Goal: Task Accomplishment & Management: Manage account settings

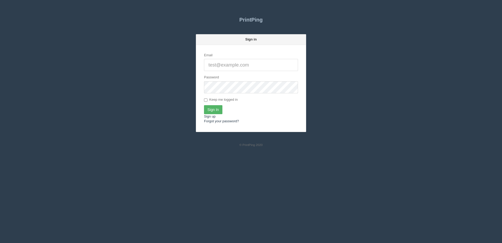
type input "[PERSON_NAME][EMAIL_ADDRESS][DOMAIN_NAME]"
click at [221, 111] on input "Sign In" at bounding box center [213, 109] width 18 height 9
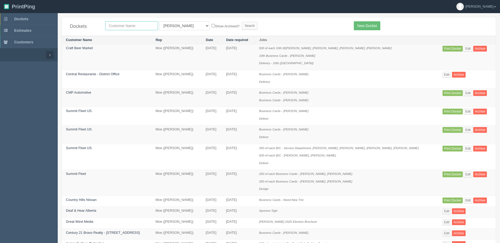
click at [140, 25] on input "text" at bounding box center [131, 25] width 53 height 9
type input "vibee"
click at [242, 22] on input "Search" at bounding box center [250, 26] width 16 height 8
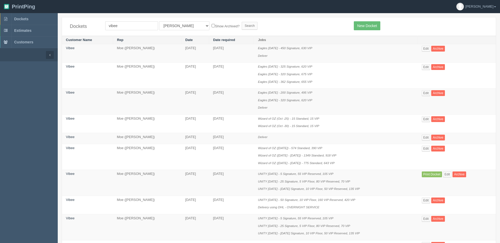
click at [431, 45] on td "Edit Archive" at bounding box center [457, 53] width 78 height 18
click at [429, 51] on link "Edit" at bounding box center [426, 49] width 9 height 6
click at [428, 119] on link "Edit" at bounding box center [426, 119] width 9 height 6
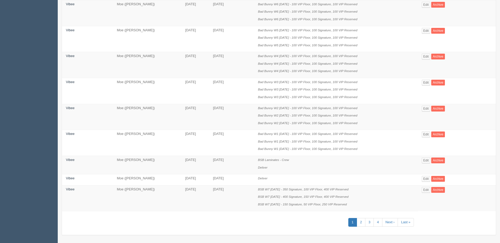
scroll to position [400, 0]
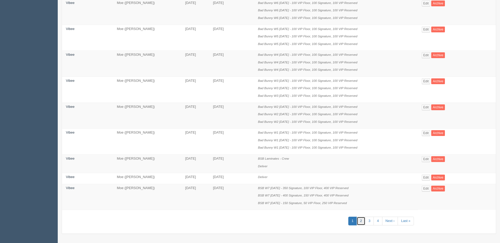
click at [365, 219] on link "2" at bounding box center [361, 220] width 9 height 9
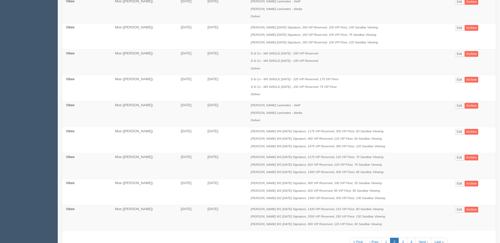
scroll to position [468, 0]
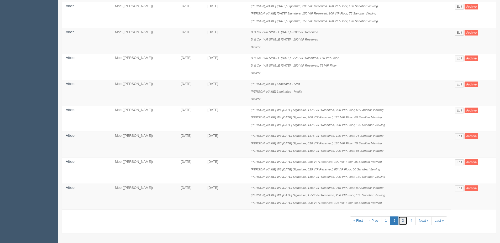
click at [402, 222] on link "3" at bounding box center [403, 220] width 9 height 9
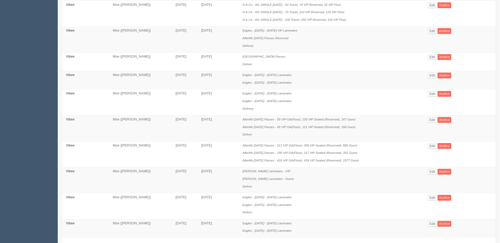
scroll to position [355, 0]
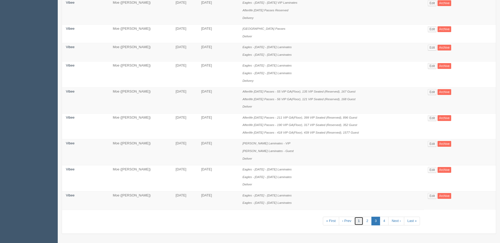
click at [363, 221] on link "1" at bounding box center [358, 220] width 9 height 9
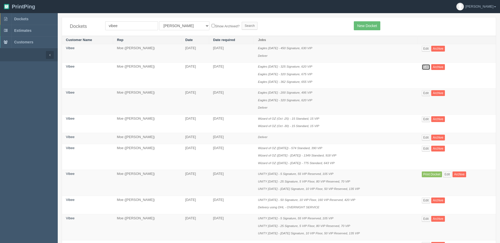
click at [425, 64] on link "Edit" at bounding box center [426, 67] width 9 height 6
click at [428, 94] on link "Edit" at bounding box center [426, 93] width 9 height 6
click at [428, 50] on link "Edit" at bounding box center [426, 49] width 9 height 6
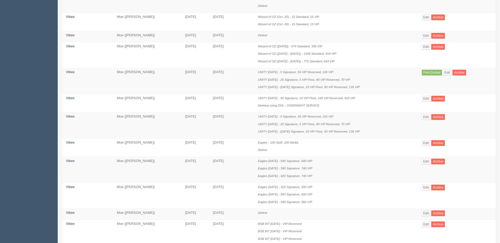
scroll to position [105, 0]
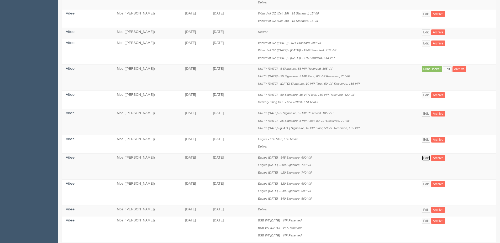
click at [430, 160] on link "Edit" at bounding box center [426, 158] width 9 height 6
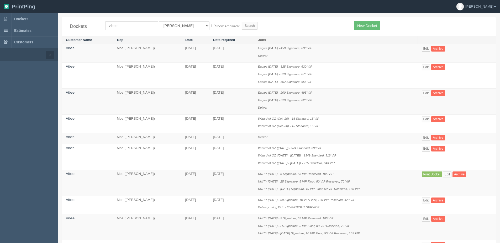
scroll to position [105, 0]
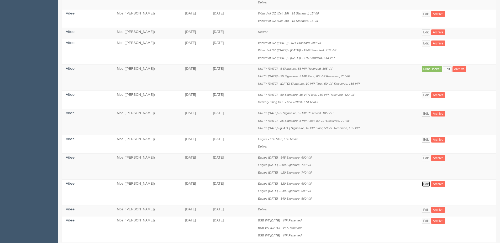
click at [427, 185] on link "Edit" at bounding box center [426, 184] width 9 height 6
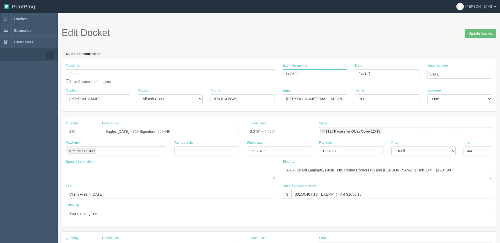
drag, startPoint x: 313, startPoint y: 74, endPoint x: 234, endPoint y: 73, distance: 79.0
click at [233, 75] on div "Customer Vibee Save Customer Information Estimate number 088623 Date August 15,…" at bounding box center [279, 75] width 434 height 25
click at [24, 16] on link "Dockets" at bounding box center [29, 19] width 58 height 12
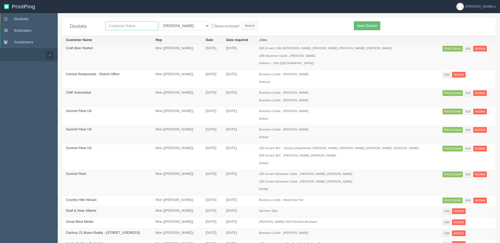
click at [148, 28] on input "text" at bounding box center [131, 25] width 53 height 9
type input "live n"
click at [242, 22] on input "Search" at bounding box center [250, 26] width 16 height 8
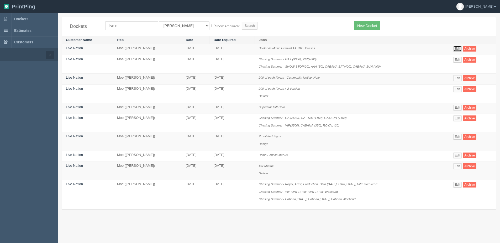
click at [459, 46] on link "Edit" at bounding box center [457, 49] width 9 height 6
click at [176, 29] on select "All Users Ali Ali Test 1 Aly Amy Ankit Arif Brandon Dan France Greg Jim Mark Ma…" at bounding box center [184, 25] width 50 height 9
click at [159, 21] on select "All Users Ali Ali Test 1 Aly Amy Ankit Arif Brandon Dan France Greg Jim Mark Ma…" at bounding box center [184, 25] width 50 height 9
drag, startPoint x: 179, startPoint y: 25, endPoint x: 177, endPoint y: 31, distance: 5.5
click at [179, 25] on select "All Users Ali Ali Test 1 Aly Amy Ankit Arif Brandon Dan France Greg Jim Mark Ma…" at bounding box center [184, 25] width 50 height 9
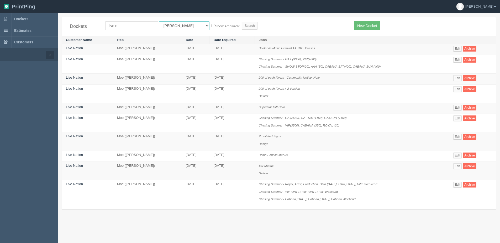
select select "1"
click at [159, 21] on select "All Users Ali Ali Test 1 Aly Amy Ankit Arif Brandon Dan France Greg Jim Mark Ma…" at bounding box center [184, 25] width 50 height 9
click at [212, 28] on label "Show Archived?" at bounding box center [226, 26] width 28 height 6
click at [212, 27] on input "Show Archived?" at bounding box center [213, 25] width 3 height 3
checkbox input "true"
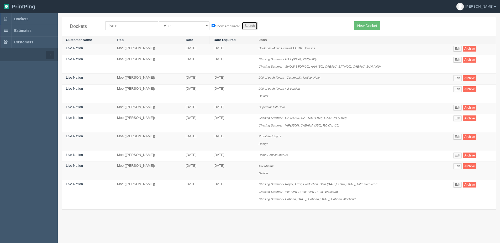
click at [242, 26] on input "Search" at bounding box center [250, 26] width 16 height 8
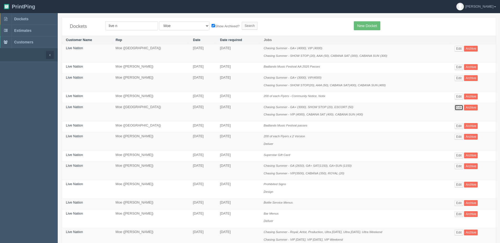
click at [458, 108] on link "Edit" at bounding box center [459, 107] width 9 height 6
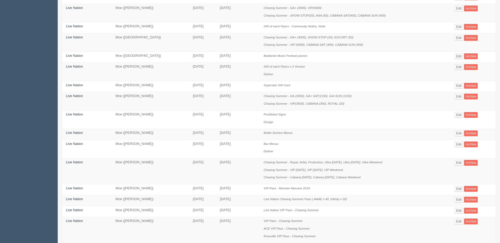
scroll to position [79, 0]
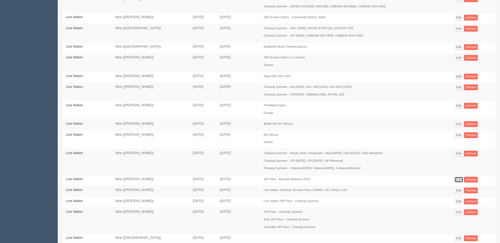
click at [459, 179] on link "Edit" at bounding box center [459, 179] width 9 height 6
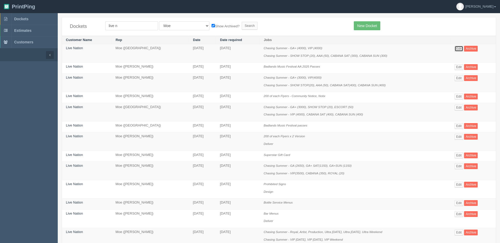
click at [458, 49] on link "Edit" at bounding box center [459, 49] width 9 height 6
drag, startPoint x: 122, startPoint y: 23, endPoint x: 31, endPoint y: 26, distance: 91.1
click at [32, 26] on section "Dockets Estimates Customers" at bounding box center [250, 192] width 500 height 358
type input "b"
type input "vibee"
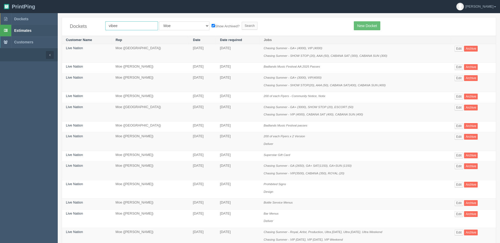
click at [242, 22] on input "Search" at bounding box center [250, 26] width 16 height 8
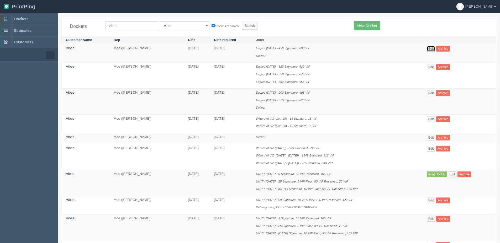
click at [435, 48] on link "Edit" at bounding box center [431, 49] width 9 height 6
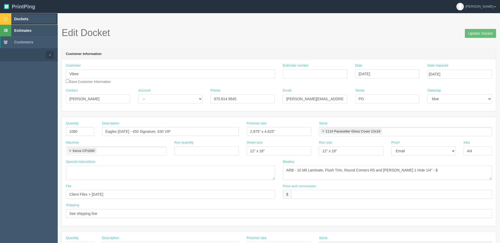
drag, startPoint x: 20, startPoint y: 19, endPoint x: 12, endPoint y: 25, distance: 10.8
click at [20, 19] on span "Dockets" at bounding box center [21, 19] width 14 height 4
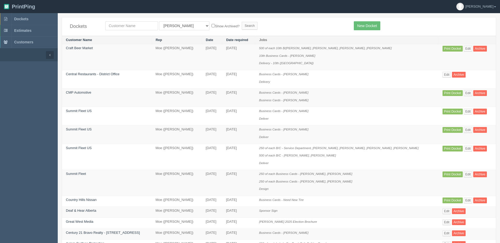
click at [121, 21] on div "Dockets All Users Ali Ali Test 1 Aly Amy Ankit Arif Brandon Dan France Greg Jim…" at bounding box center [279, 26] width 434 height 18
click at [120, 23] on input "text" at bounding box center [131, 25] width 53 height 9
type input "wellness"
click at [242, 22] on input "Search" at bounding box center [250, 26] width 16 height 8
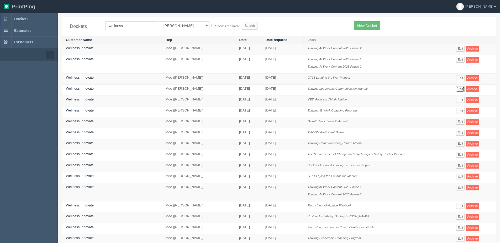
click at [460, 89] on link "Edit" at bounding box center [460, 89] width 9 height 6
click at [461, 122] on link "Edit" at bounding box center [460, 122] width 9 height 6
click at [463, 205] on link "Edit" at bounding box center [460, 206] width 9 height 6
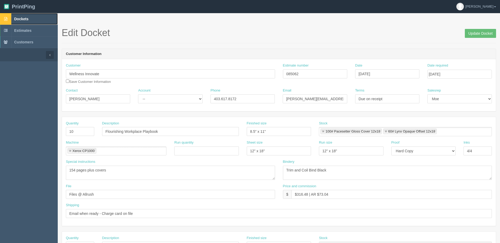
click at [16, 18] on span "Dockets" at bounding box center [21, 19] width 14 height 4
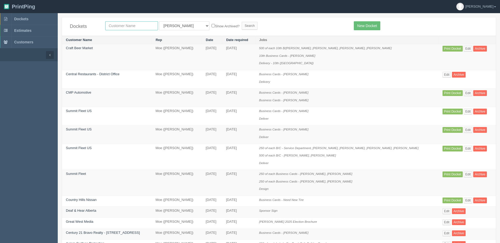
click at [125, 24] on input "text" at bounding box center [131, 25] width 53 height 9
type input "mahogany"
click at [242, 22] on input "Search" at bounding box center [250, 26] width 16 height 8
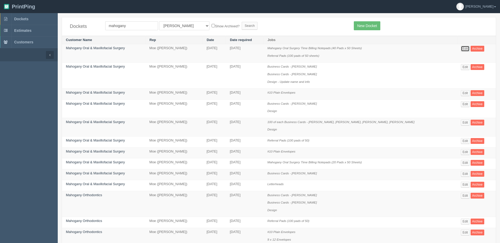
click at [462, 48] on link "Edit" at bounding box center [465, 49] width 9 height 6
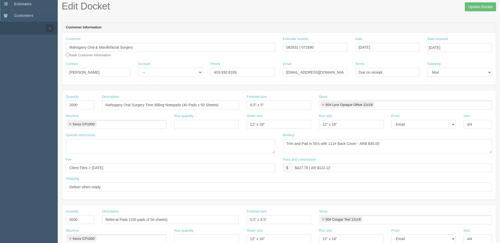
scroll to position [26, 0]
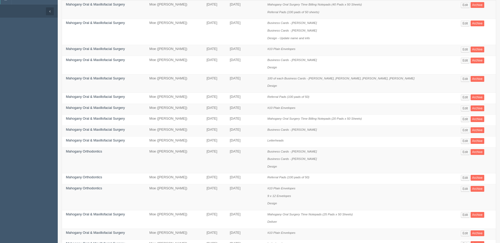
scroll to position [53, 0]
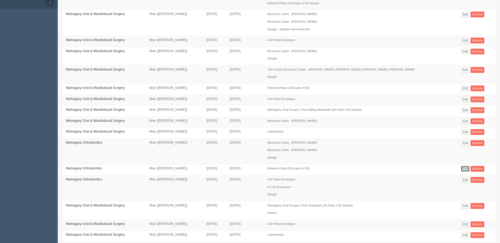
click at [463, 169] on link "Edit" at bounding box center [465, 169] width 9 height 6
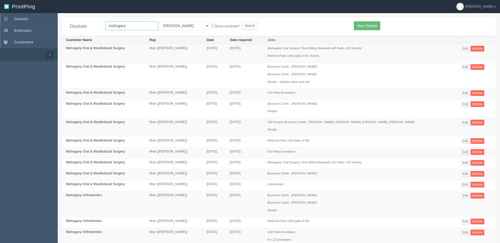
drag, startPoint x: 134, startPoint y: 26, endPoint x: -53, endPoint y: 28, distance: 187.5
click at [0, 28] on html "PrintPing Dan Edit account ( dan@allrush.ca ) Logout Dockets Estimates Customers" at bounding box center [250, 235] width 500 height 470
type input "airdrie"
click at [242, 22] on input "Search" at bounding box center [250, 26] width 16 height 8
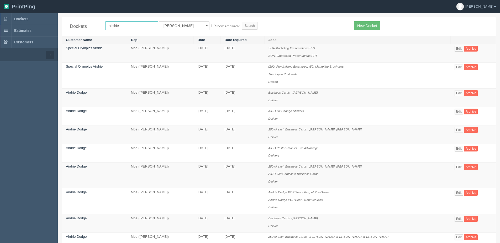
click at [128, 29] on input "airdrie" at bounding box center [131, 25] width 53 height 9
type input "Airdrie Oral & Maxillofacial Surgery"
click at [212, 27] on label "Show Archived?" at bounding box center [226, 26] width 28 height 6
drag, startPoint x: 175, startPoint y: 27, endPoint x: 174, endPoint y: 29, distance: 2.8
click at [175, 27] on select "All Users [PERSON_NAME] Test 1 [PERSON_NAME] [PERSON_NAME] [PERSON_NAME] France…" at bounding box center [184, 25] width 50 height 9
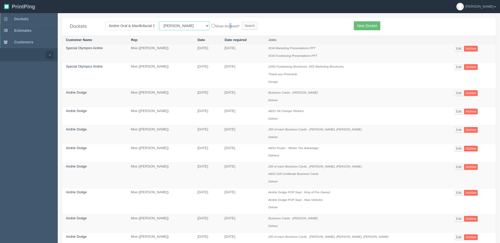
select select "1"
click at [159, 21] on select "All Users [PERSON_NAME] Test 1 [PERSON_NAME] [PERSON_NAME] [PERSON_NAME] France…" at bounding box center [184, 25] width 50 height 9
click at [212, 26] on label "Show Archived?" at bounding box center [226, 26] width 28 height 6
click at [212, 26] on input "Show Archived?" at bounding box center [213, 25] width 3 height 3
checkbox input "true"
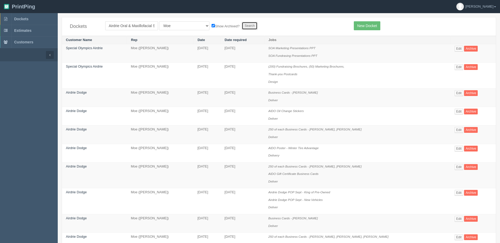
click at [242, 27] on input "Search" at bounding box center [250, 26] width 16 height 8
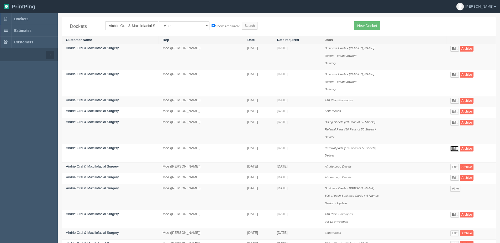
click at [453, 149] on link "Edit" at bounding box center [454, 148] width 9 height 6
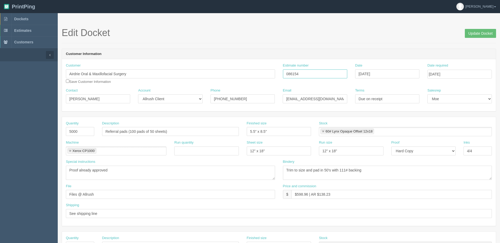
drag, startPoint x: 303, startPoint y: 75, endPoint x: 96, endPoint y: 79, distance: 208.0
click at [96, 79] on div "Customer Airdrie Oral & Maxillofacial Surgery Save Customer Information Estimat…" at bounding box center [279, 75] width 434 height 25
click at [11, 19] on b at bounding box center [5, 19] width 11 height 12
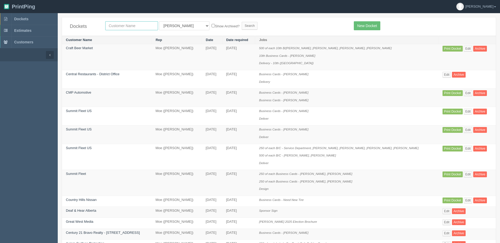
drag, startPoint x: 134, startPoint y: 25, endPoint x: 134, endPoint y: 19, distance: 5.8
click at [134, 25] on input "text" at bounding box center [131, 25] width 53 height 9
type input "south"
click at [242, 22] on input "Search" at bounding box center [250, 26] width 16 height 8
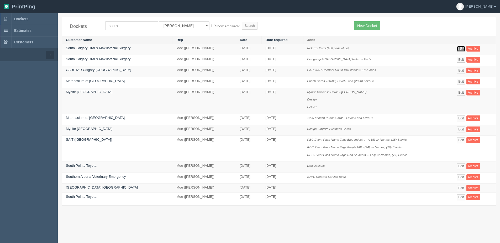
click at [465, 48] on link "Edit" at bounding box center [461, 49] width 9 height 6
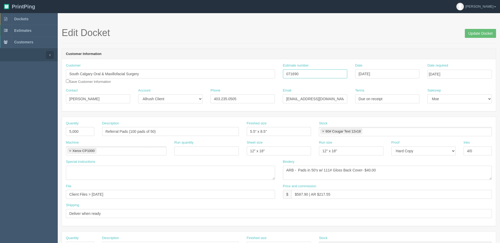
drag, startPoint x: 304, startPoint y: 75, endPoint x: 202, endPoint y: 78, distance: 101.7
click at [205, 78] on div "Customer South Calgary Oral & Maxillofacial Surgery Save Customer Information E…" at bounding box center [279, 75] width 434 height 25
paste input "86154"
type input "086154"
type input "[DATE]"
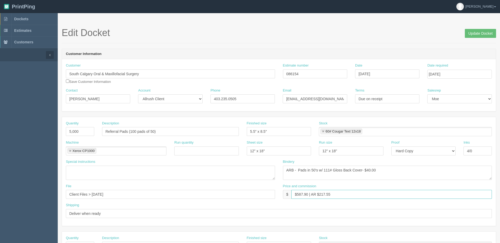
drag, startPoint x: 341, startPoint y: 196, endPoint x: 224, endPoint y: 196, distance: 116.8
click at [224, 196] on div "File Client Files > [DATE] Price and commission $ $587.90 | AR $217.55" at bounding box center [279, 193] width 434 height 19
click at [205, 176] on textarea at bounding box center [170, 172] width 209 height 14
drag, startPoint x: 477, startPoint y: 150, endPoint x: 475, endPoint y: 141, distance: 9.1
click at [477, 150] on input "4/0" at bounding box center [478, 150] width 28 height 9
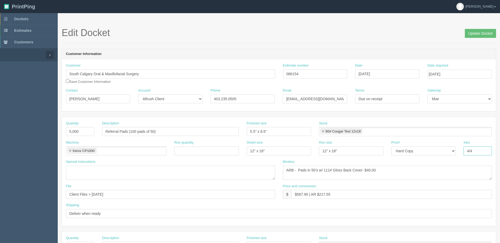
type input "4/4"
click at [287, 201] on div "Price and commission $ $587.90 | AR $217.55" at bounding box center [387, 193] width 217 height 19
drag, startPoint x: 321, startPoint y: 194, endPoint x: 385, endPoint y: 186, distance: 65.2
click at [385, 186] on div "Price and commission $ $587.90 | AR $217.55" at bounding box center [387, 191] width 209 height 15
type input "$587.90 | AR $125.12"
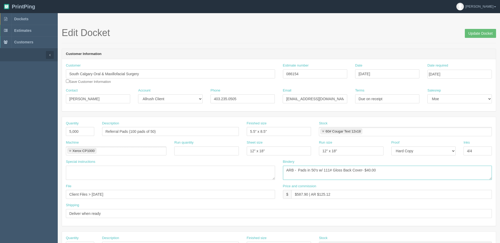
click at [367, 169] on textarea "ARB - Pads in 50's w/ 111# Gloss Back Cover- $40.00" at bounding box center [387, 172] width 209 height 14
type textarea "ARB - Pads in 50's w/ 111# Gloss Back Cover- $25.00"
drag, startPoint x: 475, startPoint y: 36, endPoint x: 456, endPoint y: 40, distance: 19.3
click at [470, 36] on input "Update Docket" at bounding box center [480, 33] width 31 height 9
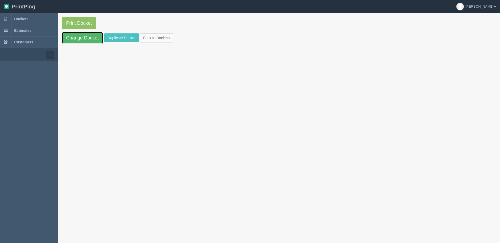
click at [92, 39] on link "Change Docket" at bounding box center [82, 38] width 41 height 12
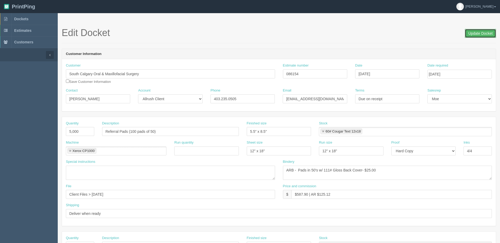
click at [485, 35] on input "Update Docket" at bounding box center [480, 33] width 31 height 9
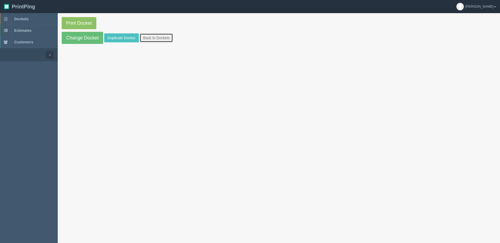
click at [167, 41] on link "Back to Dockets" at bounding box center [156, 37] width 33 height 9
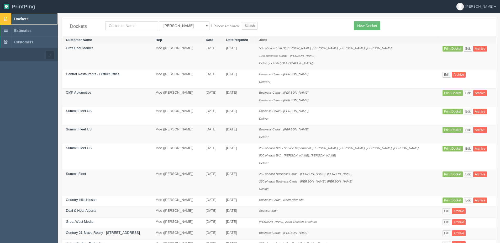
click at [15, 17] on span "Dockets" at bounding box center [21, 19] width 14 height 4
click at [366, 27] on link "New Docket" at bounding box center [367, 25] width 27 height 9
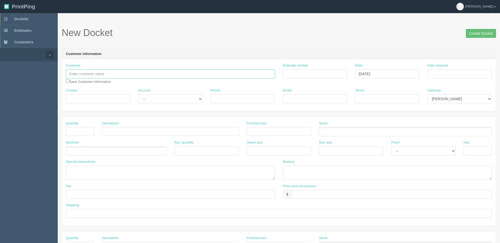
click at [82, 76] on input "text" at bounding box center [170, 73] width 209 height 9
paste input "Zen"
drag, startPoint x: 56, startPoint y: 77, endPoint x: 26, endPoint y: 77, distance: 29.7
click at [26, 77] on section "Dockets Estimates Customers" at bounding box center [250, 245] width 500 height 464
paste input "Sajan-Ladhani"
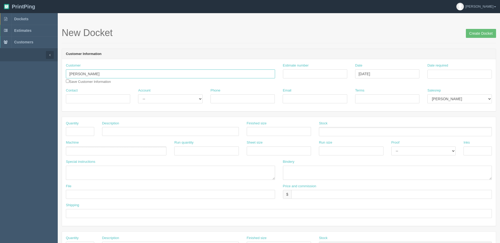
type input "[PERSON_NAME]"
click at [84, 103] on input "Contact" at bounding box center [98, 98] width 64 height 9
paste input "[PERSON_NAME]"
type input "[PERSON_NAME]"
click at [182, 101] on select "-- Existing Client Allrush Client Rep Client" at bounding box center [170, 98] width 64 height 9
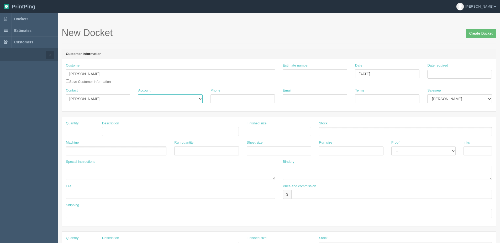
select select "Allrush Client"
click at [138, 94] on select "-- Existing Client Allrush Client Rep Client" at bounding box center [170, 98] width 64 height 9
click at [250, 97] on input "Phone" at bounding box center [243, 98] width 64 height 9
click at [365, 99] on input "Terms" at bounding box center [387, 98] width 64 height 9
click at [318, 100] on input "Email" at bounding box center [315, 98] width 64 height 9
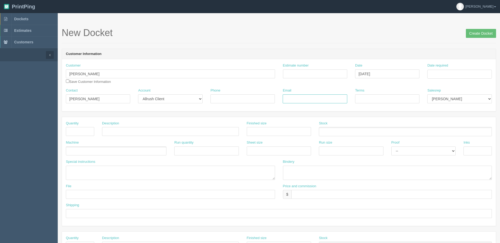
paste input "zladhani@shaw.ca"
type input "zladhani@shaw.ca"
drag, startPoint x: 371, startPoint y: 97, endPoint x: 372, endPoint y: 101, distance: 4.0
click at [372, 101] on input "Terms" at bounding box center [387, 98] width 64 height 9
type input "Due on receipt"
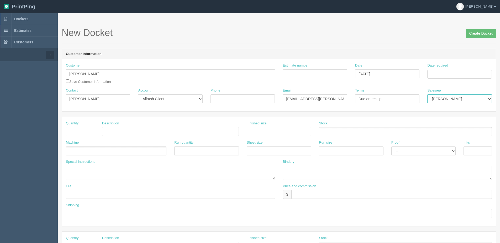
click at [454, 98] on select "Mark Mikayla Aly Amy Stacy Rebecca Matthew Viki Phil Greg Jim Sam Brandon Zach …" at bounding box center [459, 98] width 64 height 9
select select "1"
click at [427, 94] on select "Mark Mikayla Aly Amy Stacy Rebecca Matthew Viki Phil Greg Jim Sam Brandon Zach …" at bounding box center [459, 98] width 64 height 9
click at [447, 73] on input "Date required" at bounding box center [459, 74] width 64 height 9
click at [437, 148] on th "Today" at bounding box center [453, 147] width 49 height 8
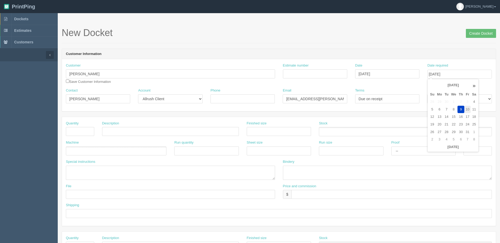
drag, startPoint x: 467, startPoint y: 108, endPoint x: 179, endPoint y: 118, distance: 288.4
click at [467, 108] on td "10" at bounding box center [467, 110] width 6 height 8
type input "October 10, 2025"
click at [74, 129] on input "text" at bounding box center [80, 131] width 28 height 9
type input "6"
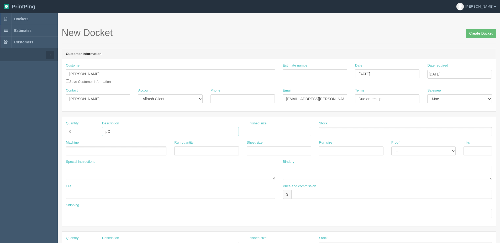
type input "p"
type input "pOSTERS"
click at [128, 130] on input "text" at bounding box center [170, 131] width 137 height 9
type input "Poster"
click at [93, 148] on ul at bounding box center [116, 150] width 101 height 9
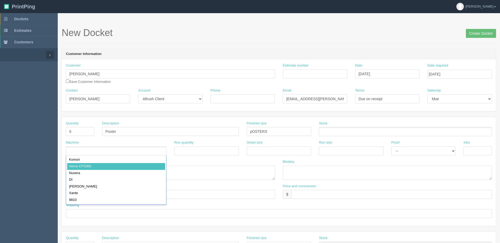
type input "Xerox CP1000"
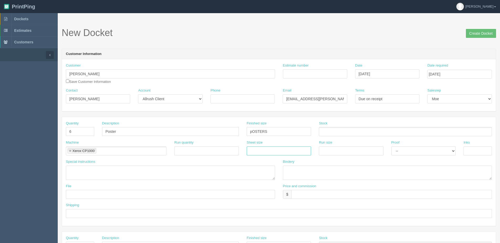
click at [288, 153] on input "text" at bounding box center [279, 150] width 64 height 9
type input "12" x 18""
click at [366, 149] on input "text" at bounding box center [351, 150] width 64 height 9
type input "12" x 18""
click at [71, 150] on link at bounding box center [70, 150] width 3 height 3
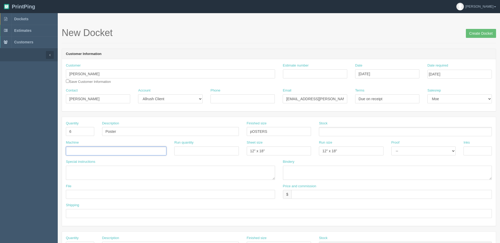
click at [71, 151] on input "text" at bounding box center [68, 151] width 5 height 8
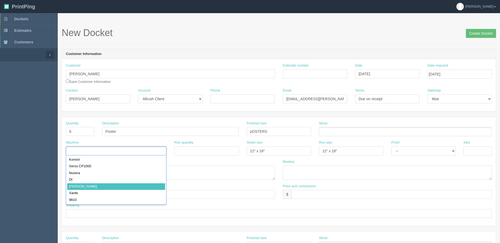
drag, startPoint x: 73, startPoint y: 184, endPoint x: 213, endPoint y: 153, distance: 142.9
type input "Roland"
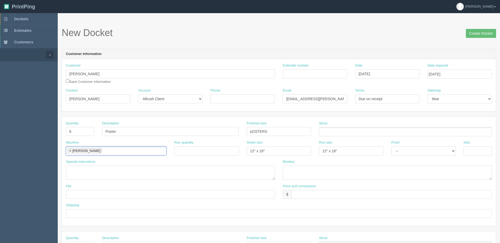
drag, startPoint x: 284, startPoint y: 146, endPoint x: 211, endPoint y: 153, distance: 74.1
click at [216, 152] on div "Machine Roland Roland Run quantity Sheet size 12" x 18" Run size 12" x 18" Proo…" at bounding box center [279, 149] width 434 height 19
click at [300, 148] on input "12" x 18"" at bounding box center [279, 150] width 64 height 9
drag, startPoint x: 283, startPoint y: 148, endPoint x: 236, endPoint y: 156, distance: 47.9
click at [187, 165] on div "Quantity 6 Description Poster Finished size pOSTERS Stock Machine Roland Roland…" at bounding box center [279, 171] width 434 height 109
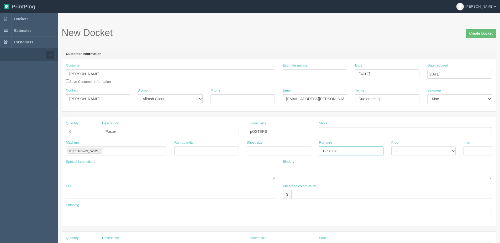
drag, startPoint x: 352, startPoint y: 151, endPoint x: 456, endPoint y: 126, distance: 106.8
click at [236, 164] on div "Quantity 6 Description Poster Finished size pOSTERS Stock Machine Roland Roland…" at bounding box center [279, 171] width 434 height 109
drag, startPoint x: 471, startPoint y: 149, endPoint x: 468, endPoint y: 152, distance: 4.3
click at [471, 150] on input "text" at bounding box center [478, 150] width 28 height 9
type input "4/0"
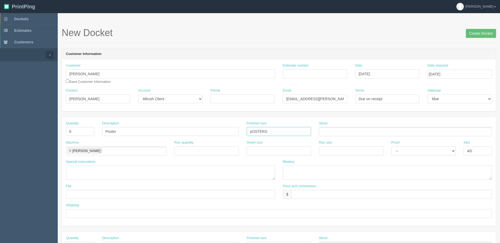
drag, startPoint x: 254, startPoint y: 136, endPoint x: 224, endPoint y: 139, distance: 30.9
click at [225, 140] on div "Quantity 6 Description Poster Finished size pOSTERS Stock Machine Roland Roland…" at bounding box center [279, 171] width 434 height 109
type input "1"
type input "27" x 19""
click at [340, 131] on ul at bounding box center [405, 131] width 173 height 9
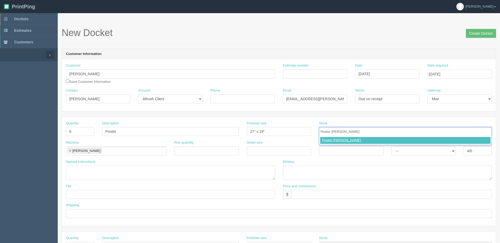
type input "Poster Paper"
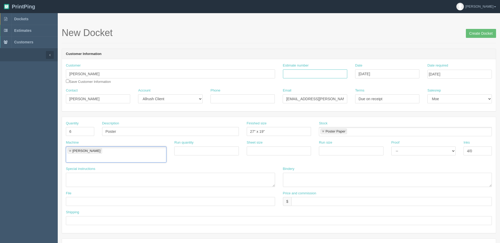
click at [312, 73] on input "Estimate number" at bounding box center [315, 73] width 64 height 9
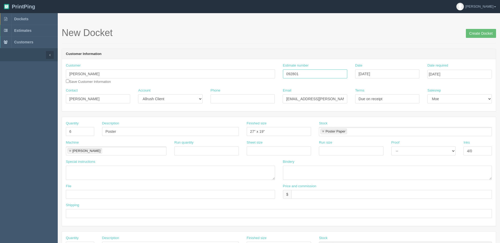
type input "092801"
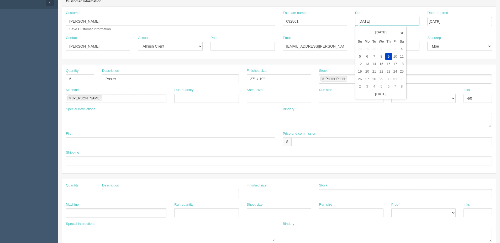
scroll to position [105, 0]
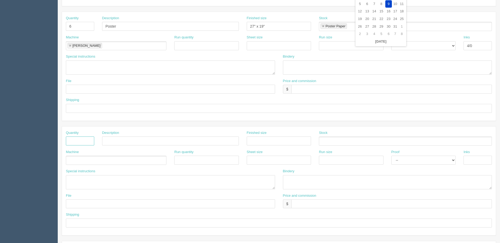
type input "October 9, 2025"
click at [88, 138] on input "text" at bounding box center [80, 140] width 28 height 9
type input "1"
type input "Design"
click at [74, 158] on ul at bounding box center [116, 159] width 101 height 9
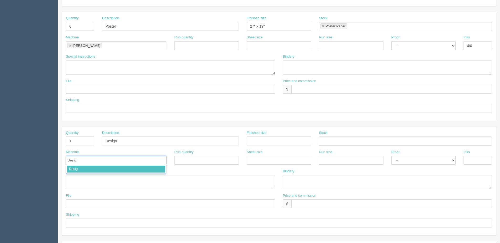
type input "Design"
click at [80, 183] on textarea at bounding box center [170, 182] width 209 height 14
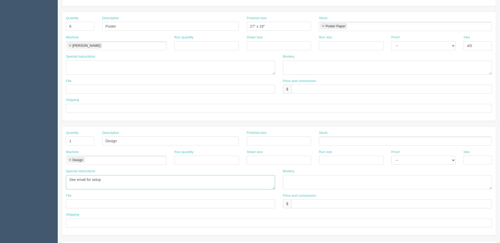
type textarea "See email for setup"
click at [87, 206] on input "text" at bounding box center [170, 203] width 209 height 9
type input "Files @ Allrush"
click at [418, 161] on select "-- Email Hard Copy" at bounding box center [423, 159] width 64 height 9
select select "Email"
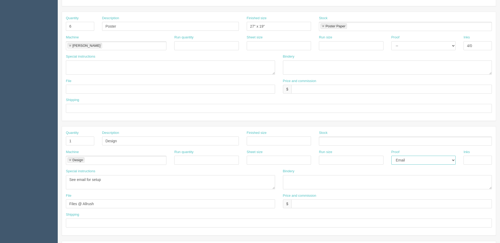
click at [391, 155] on select "-- Email Hard Copy" at bounding box center [423, 159] width 64 height 9
click at [311, 203] on input "text" at bounding box center [391, 203] width 201 height 9
type input "N/C"
click at [70, 179] on textarea "See email for setup" at bounding box center [170, 182] width 209 height 14
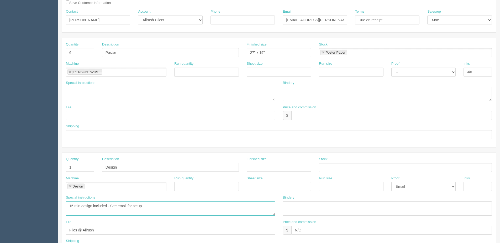
type textarea "15 min design included - See email for setup"
click at [73, 136] on input "text" at bounding box center [279, 134] width 426 height 9
drag, startPoint x: 79, startPoint y: 135, endPoint x: 89, endPoint y: 136, distance: 9.8
click at [89, 136] on input "Email / Call when ready" at bounding box center [279, 134] width 426 height 9
type input "Email when ready"
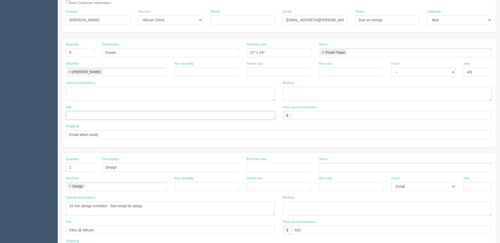
click at [75, 117] on input "text" at bounding box center [170, 115] width 209 height 9
type input "See design line"
click at [311, 90] on textarea at bounding box center [387, 94] width 209 height 14
type textarea "Trim to size - AR $30.00"
click at [335, 119] on input "text" at bounding box center [391, 115] width 201 height 9
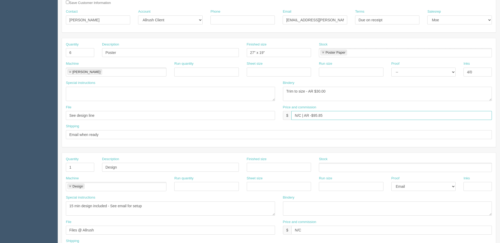
drag, startPoint x: 314, startPoint y: 116, endPoint x: 417, endPoint y: 98, distance: 105.1
click at [411, 98] on div "Quantity 6 Description Poster Finished size 27" x 19" Stock Poster Paper Poster…" at bounding box center [279, 92] width 434 height 109
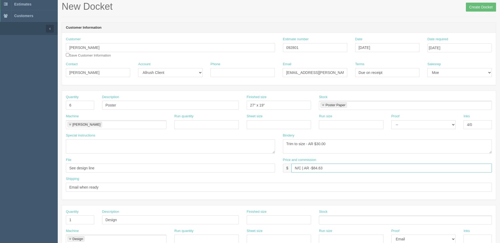
scroll to position [0, 0]
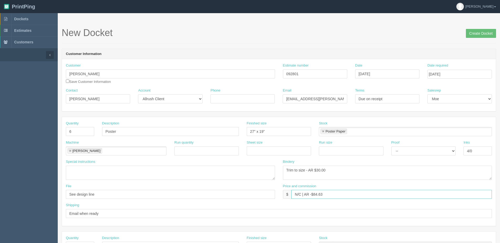
type input "N/C | AR -$84.63"
drag, startPoint x: 253, startPoint y: 132, endPoint x: 232, endPoint y: 130, distance: 21.9
click at [235, 132] on div "Quantity 6 Description Poster Finished size 27" x 19" Stock Poster Paper Poster…" at bounding box center [279, 130] width 434 height 19
type input "19" x 27""
click at [474, 36] on input "Create Docket" at bounding box center [481, 33] width 30 height 9
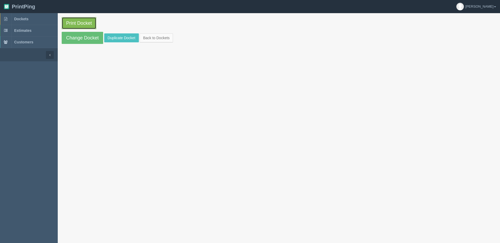
click at [86, 22] on link "Print Docket" at bounding box center [79, 23] width 35 height 12
click at [153, 33] on section "Print Docket Change Docket Duplicate Docket Back to Dockets" at bounding box center [279, 30] width 442 height 35
click at [160, 41] on link "Back to Dockets" at bounding box center [156, 37] width 33 height 9
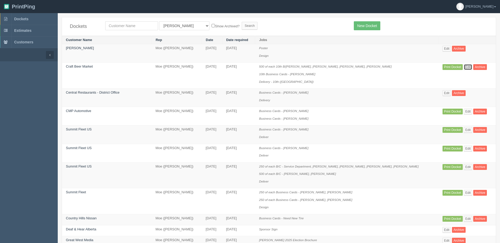
click at [464, 69] on link "Edit" at bounding box center [468, 67] width 9 height 6
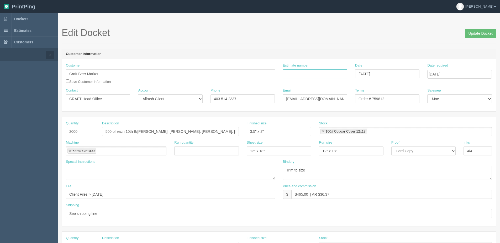
click at [311, 75] on input "Estimate number" at bounding box center [315, 73] width 64 height 9
type input "092804"
type input "[DATE]"
drag, startPoint x: 321, startPoint y: 196, endPoint x: 376, endPoint y: 181, distance: 57.8
click at [363, 184] on div "Price and commission $ $465.00 | AR $36.37" at bounding box center [387, 191] width 209 height 15
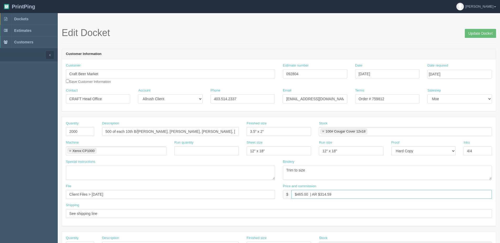
type input "$465.00 | AR $314.59"
click at [387, 73] on input "October 8, 2025" at bounding box center [387, 73] width 64 height 9
click at [387, 109] on td "9" at bounding box center [388, 109] width 7 height 8
type input "October 9, 2025"
click at [458, 76] on input "[DATE]" at bounding box center [459, 74] width 64 height 9
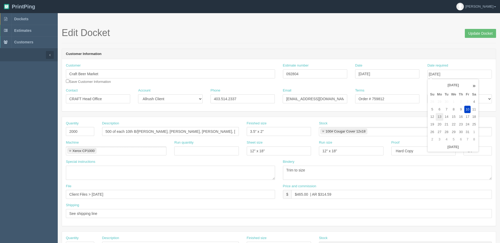
click at [437, 117] on td "13" at bounding box center [440, 117] width 8 height 8
type input "[DATE]"
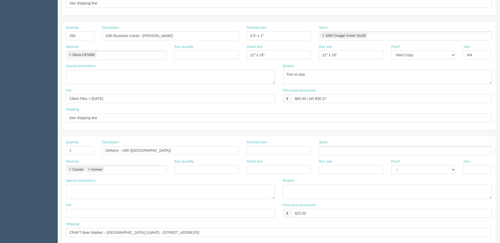
scroll to position [234, 0]
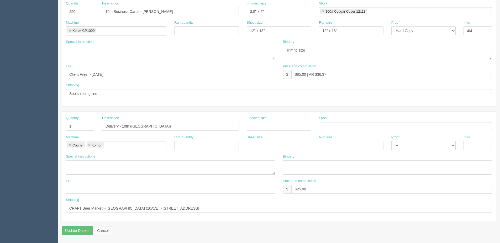
click at [89, 146] on link at bounding box center [89, 145] width 3 height 3
type input "Courier"
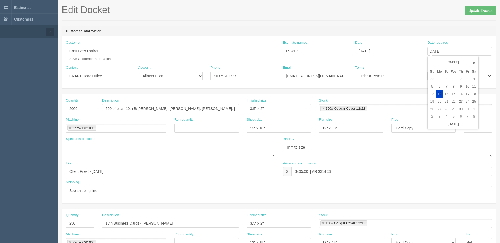
scroll to position [0, 0]
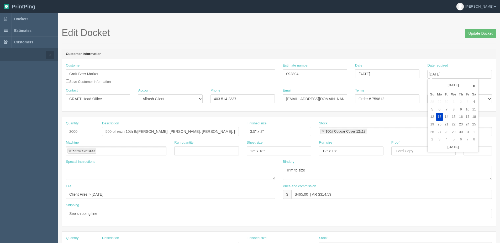
click at [395, 110] on div "Customer Craft Beer Market Save Customer Information Estimate number 092804 Dat…" at bounding box center [279, 85] width 434 height 52
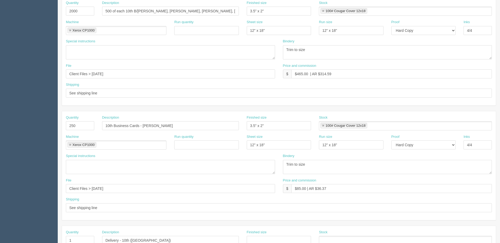
scroll to position [105, 0]
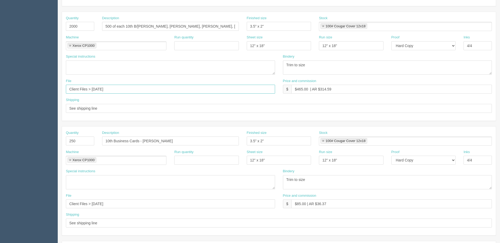
drag, startPoint x: -6, startPoint y: 90, endPoint x: -81, endPoint y: 90, distance: 75.1
click at [0, 90] on html "PrintPing Dan Edit account ( dan@allrush.ca ) Logout Dockets Estimates Customers" at bounding box center [250, 133] width 500 height 477
drag, startPoint x: 121, startPoint y: 205, endPoint x: -58, endPoint y: 201, distance: 179.1
click at [0, 201] on html "PrintPing Dan Edit account ( dan@allrush.ca ) Logout Dockets Estimates Customers" at bounding box center [250, 133] width 500 height 477
paste input "October"
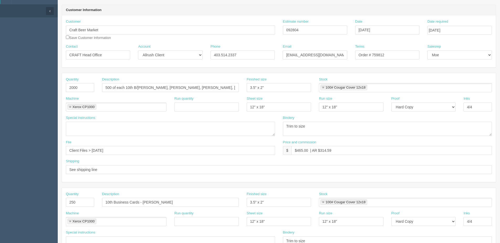
scroll to position [0, 0]
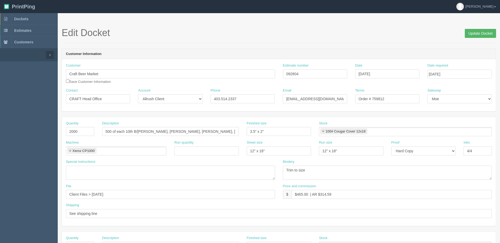
type input "Client Files > October 2025"
click at [473, 33] on input "Update Docket" at bounding box center [480, 33] width 31 height 9
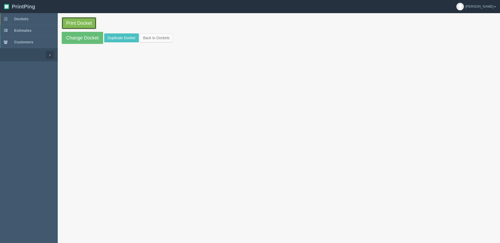
click at [70, 20] on link "Print Docket" at bounding box center [79, 23] width 35 height 12
drag, startPoint x: 154, startPoint y: 38, endPoint x: 141, endPoint y: 39, distance: 13.4
click at [154, 38] on link "Back to Dockets" at bounding box center [156, 37] width 33 height 9
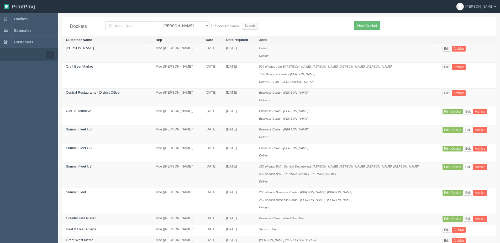
click at [206, 228] on td "[DATE]" at bounding box center [212, 230] width 20 height 11
click at [117, 27] on input "text" at bounding box center [131, 25] width 53 height 9
click at [120, 22] on input "text" at bounding box center [131, 25] width 53 height 9
click at [142, 26] on input "text" at bounding box center [131, 25] width 53 height 9
type input "vibee"
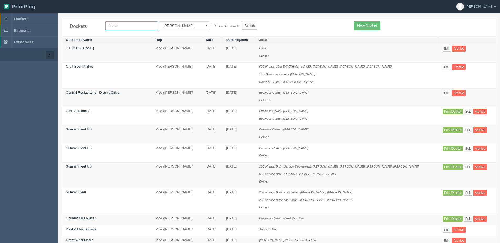
click at [242, 22] on input "Search" at bounding box center [250, 26] width 16 height 8
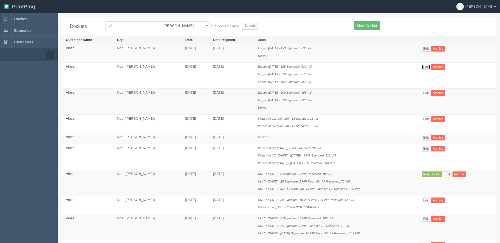
click at [429, 66] on link "Edit" at bounding box center [426, 67] width 9 height 6
drag, startPoint x: 125, startPoint y: 25, endPoint x: -41, endPoint y: 27, distance: 165.7
type input "davis"
click at [242, 22] on input "Search" at bounding box center [250, 26] width 16 height 8
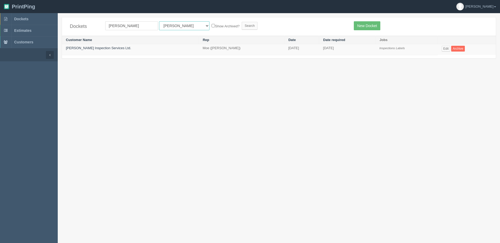
drag, startPoint x: 169, startPoint y: 27, endPoint x: 168, endPoint y: 30, distance: 3.5
click at [169, 27] on select "All Users [PERSON_NAME] Test 1 [PERSON_NAME] [PERSON_NAME] [PERSON_NAME] France…" at bounding box center [184, 25] width 50 height 9
select select "1"
click at [159, 21] on select "All Users [PERSON_NAME] Test 1 [PERSON_NAME] [PERSON_NAME] [PERSON_NAME] France…" at bounding box center [184, 25] width 50 height 9
click at [212, 25] on label "Show Archived?" at bounding box center [226, 26] width 28 height 6
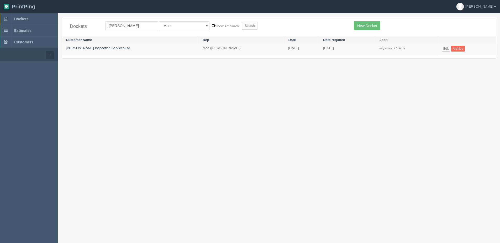
click at [212, 25] on input "Show Archived?" at bounding box center [213, 25] width 3 height 3
checkbox input "true"
click at [242, 27] on input "Search" at bounding box center [250, 26] width 16 height 8
click at [242, 25] on input "Search" at bounding box center [250, 26] width 16 height 8
click at [164, 25] on select "All Users [PERSON_NAME] Test 1 [PERSON_NAME] [PERSON_NAME] [PERSON_NAME] France…" at bounding box center [184, 25] width 50 height 9
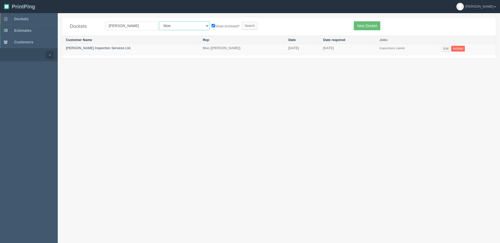
select select "7"
click at [159, 21] on select "All Users [PERSON_NAME] Test 1 [PERSON_NAME] [PERSON_NAME] [PERSON_NAME] France…" at bounding box center [184, 25] width 50 height 9
click at [242, 25] on input "Search" at bounding box center [250, 26] width 16 height 8
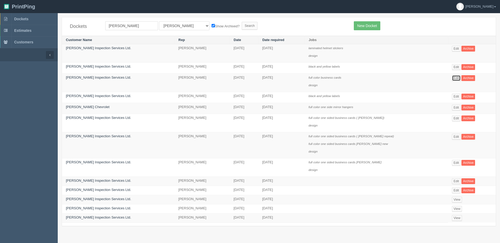
click at [452, 79] on link "Edit" at bounding box center [456, 78] width 9 height 6
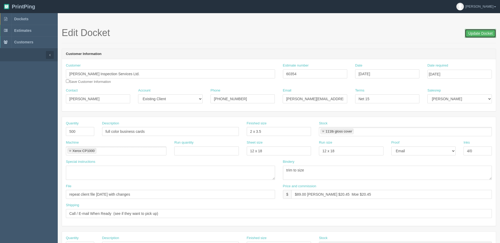
click at [476, 32] on input "Update Docket" at bounding box center [480, 33] width 31 height 9
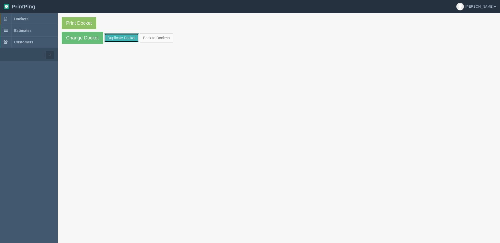
click at [110, 38] on link "Duplicate Docket" at bounding box center [121, 37] width 35 height 9
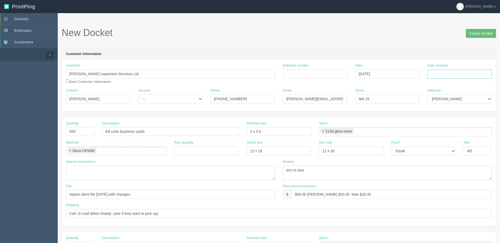
click at [467, 72] on input "Date required" at bounding box center [459, 74] width 64 height 9
click at [443, 149] on th "Today" at bounding box center [453, 147] width 49 height 8
click at [443, 116] on td "14" at bounding box center [446, 117] width 7 height 8
type input "October 14, 2025"
drag, startPoint x: 82, startPoint y: 131, endPoint x: -66, endPoint y: 147, distance: 148.9
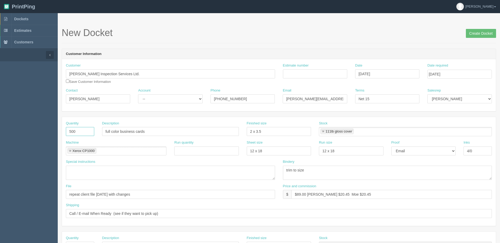
click at [0, 147] on html "PrintPing Dan Edit account ( dan@allrush.ca ) Logout Dockets Estimates Customers" at bounding box center [250, 238] width 500 height 477
type input "250"
drag, startPoint x: 89, startPoint y: 98, endPoint x: -2, endPoint y: 101, distance: 90.6
click at [0, 101] on html "PrintPing [PERSON_NAME] Edit account ( [PERSON_NAME][EMAIL_ADDRESS][DOMAIN_NAME…" at bounding box center [250, 238] width 500 height 477
paste input "lenn Davis"
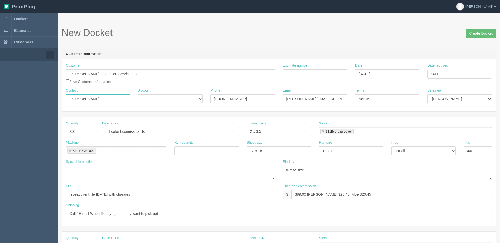
type input "Glenn Davis"
drag, startPoint x: 138, startPoint y: 100, endPoint x: 151, endPoint y: 103, distance: 13.1
click at [138, 100] on select "-- Existing Client Allrush Client Rep Client" at bounding box center [170, 98] width 64 height 9
select select "Allrush Client"
click at [138, 94] on select "-- Existing Client Allrush Client Rep Client" at bounding box center [170, 98] width 64 height 9
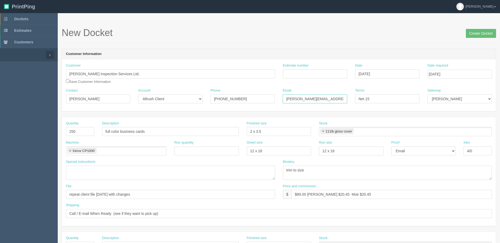
drag, startPoint x: 192, startPoint y: 96, endPoint x: 174, endPoint y: 96, distance: 18.1
click at [174, 96] on div "Contact Glenn Davis Account -- Existing Client Allrush Client Rep Client Phone …" at bounding box center [279, 97] width 434 height 19
paste input "Glenn"
type input "Glenn@davisinspections.ca"
click at [466, 98] on select "Mark Mikayla Aly Amy Stacy Rebecca Matthew Viki Phil Greg Jim Sam Brandon Zach …" at bounding box center [459, 98] width 64 height 9
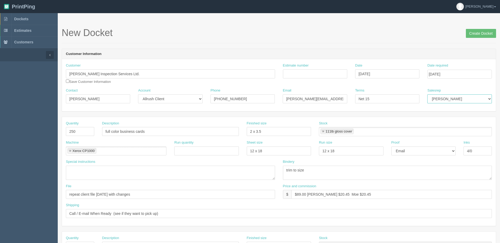
select select "1"
click at [427, 94] on select "Mark Mikayla Aly Amy Stacy Rebecca Matthew Viki Phil Greg Jim Sam Brandon Zach …" at bounding box center [459, 98] width 64 height 9
click at [305, 73] on input "Estimate number" at bounding box center [315, 73] width 64 height 9
type input "060354"
type input "October 9, 2025"
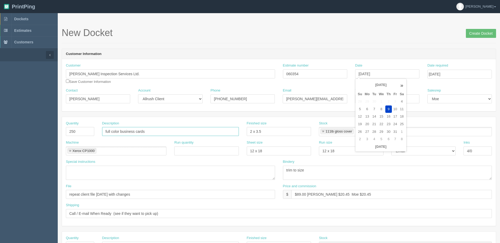
drag, startPoint x: 150, startPoint y: 132, endPoint x: -81, endPoint y: 132, distance: 231.0
click at [0, 132] on html "PrintPing Dan Edit account ( dan@allrush.ca ) Logout Dockets Estimates Customers" at bounding box center [250, 238] width 500 height 477
drag, startPoint x: 137, startPoint y: 129, endPoint x: 253, endPoint y: 118, distance: 116.2
click at [253, 118] on div "Quantity 250 Description Business Cards - Rachel Chalmers Finished size 2 x 3.5…" at bounding box center [279, 171] width 434 height 109
type input "Business Cards - [PERSON_NAME]"
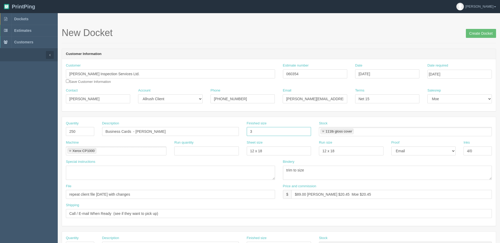
type input "3.5" x 2""
click at [323, 132] on link at bounding box center [323, 131] width 3 height 3
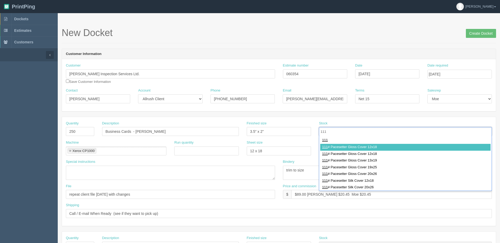
type input "111"
type input "111# Pacesetter Gloss Cover 12x18"
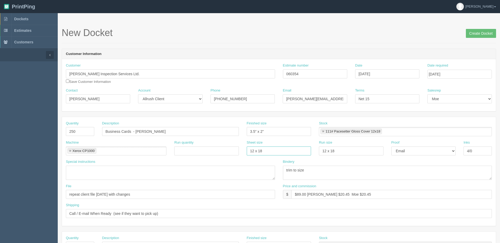
drag, startPoint x: 280, startPoint y: 148, endPoint x: 39, endPoint y: 155, distance: 241.9
click at [150, 155] on div "Machine Xerox CP1000 Xerox CP1000 Run quantity Sheet size 12 x 18 Run size 12 x…" at bounding box center [279, 149] width 434 height 19
type input "12" x 18""
drag, startPoint x: 345, startPoint y: 149, endPoint x: 227, endPoint y: 157, distance: 118.7
click at [255, 157] on div "Machine Xerox CP1000 Xerox CP1000 Run quantity Sheet size 12" x 18" Run size 12…" at bounding box center [279, 149] width 434 height 19
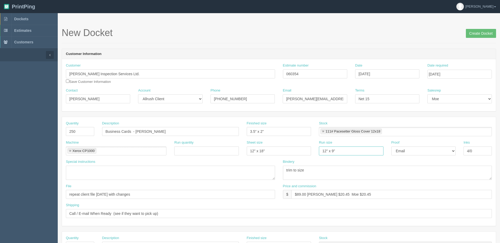
click at [332, 150] on input "12" x 9"" at bounding box center [351, 150] width 64 height 9
type input "12" x 18""
click at [417, 153] on select "-- Email Hard Copy" at bounding box center [423, 150] width 64 height 9
select select "Hard Copy"
click at [391, 146] on select "-- Email Hard Copy" at bounding box center [423, 150] width 64 height 9
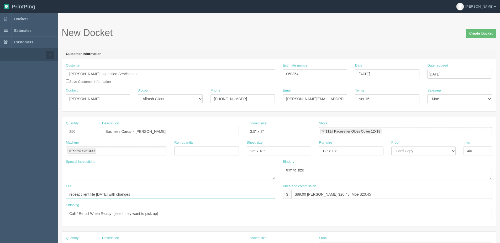
drag, startPoint x: -30, startPoint y: 195, endPoint x: -97, endPoint y: 195, distance: 67.5
click at [0, 195] on html "PrintPing Dan Edit account ( dan@allrush.ca ) Logout Dockets Estimates Customers" at bounding box center [250, 238] width 500 height 477
type input "See design line"
drag, startPoint x: 172, startPoint y: 211, endPoint x: -145, endPoint y: 224, distance: 318.2
click at [0, 224] on html "PrintPing Dan Edit account ( dan@allrush.ca ) Logout Dockets Estimates Customers" at bounding box center [250, 238] width 500 height 477
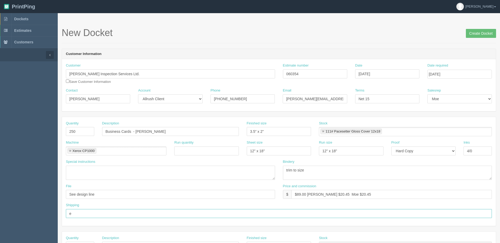
type input "Email / Call when ready"
click at [319, 169] on textarea "trim to size" at bounding box center [387, 172] width 209 height 14
click at [284, 170] on textarea "trim to size" at bounding box center [387, 172] width 209 height 14
type textarea "Trim to size"
click at [298, 194] on input "$89.00 Steve $20.45 Moe $20.45" at bounding box center [391, 194] width 201 height 9
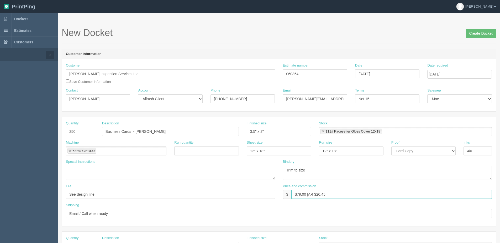
drag, startPoint x: 308, startPoint y: 193, endPoint x: 316, endPoint y: 192, distance: 7.2
click at [308, 193] on input "$79.00 |AR $20.45" at bounding box center [391, 194] width 201 height 9
drag, startPoint x: 318, startPoint y: 193, endPoint x: 345, endPoint y: 193, distance: 26.8
click at [344, 193] on input "$79.00 | AR $20.45" at bounding box center [391, 194] width 201 height 9
click at [340, 197] on input "$79.00 | AR $" at bounding box center [391, 194] width 201 height 9
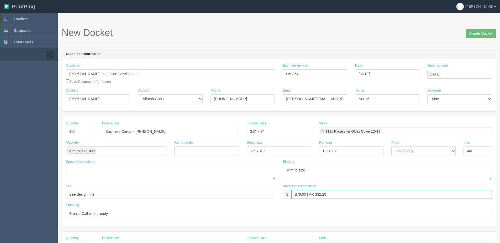
type input "$79.00 | AR $32.28"
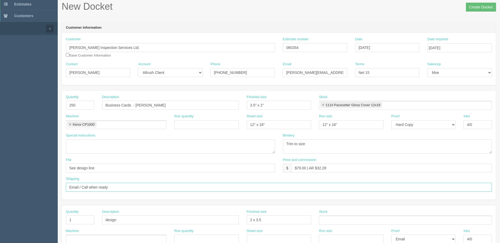
scroll to position [79, 0]
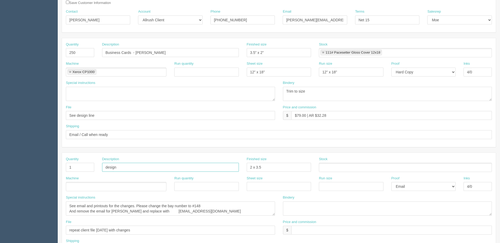
click at [104, 164] on input "design" at bounding box center [170, 166] width 137 height 9
type input "Design"
drag, startPoint x: 137, startPoint y: 205, endPoint x: 264, endPoint y: 209, distance: 127.9
click at [264, 209] on textarea "See email and printouts for the changes. Please change the bay number to #148 A…" at bounding box center [170, 208] width 209 height 14
type textarea "See email and printouts for the changes."
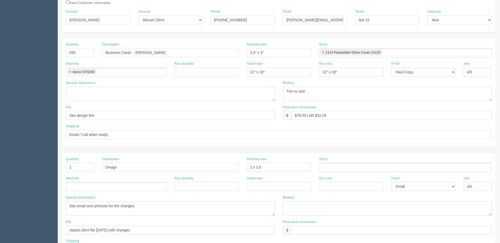
click at [87, 185] on ul at bounding box center [116, 186] width 101 height 9
type input "Design"
drag, startPoint x: 272, startPoint y: 171, endPoint x: 4, endPoint y: 176, distance: 268.1
click at [166, 171] on div "Quantity 1 Description Design Finished size 2 x 3.5 Stock" at bounding box center [279, 165] width 434 height 19
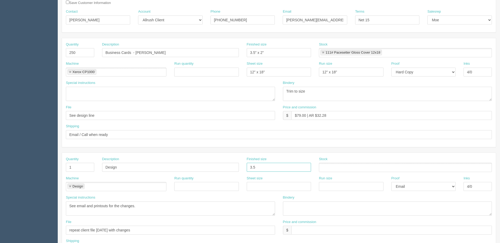
type input "3.5" x 2""
click at [157, 230] on input "repeat client file 12/20/2018 with changes" at bounding box center [170, 229] width 209 height 9
click at [69, 227] on input "repeat client file 12/20/2018 with changes" at bounding box center [170, 229] width 209 height 9
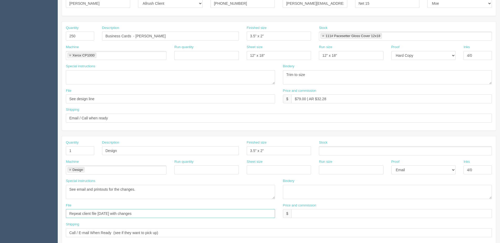
drag, startPoint x: 149, startPoint y: 226, endPoint x: -184, endPoint y: 244, distance: 334.2
click at [0, 242] on html "PrintPing Dan Edit account ( dan@allrush.ca ) Logout Dockets Estimates Customers" at bounding box center [250, 143] width 500 height 477
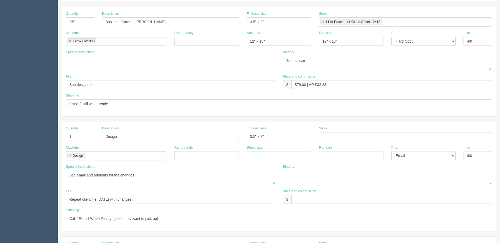
click at [246, 212] on div "Shipping Call / E-mail When Ready (see if they want to pick up)" at bounding box center [279, 214] width 426 height 15
drag, startPoint x: 147, startPoint y: 200, endPoint x: -223, endPoint y: 215, distance: 369.9
click at [0, 215] on html "PrintPing Dan Edit account ( dan@allrush.ca ) Logout Dockets Estimates Customers" at bounding box center [250, 129] width 500 height 477
drag, startPoint x: 93, startPoint y: 196, endPoint x: 167, endPoint y: 191, distance: 74.5
click at [166, 196] on input "Client Files > Sept 2025" at bounding box center [170, 199] width 209 height 9
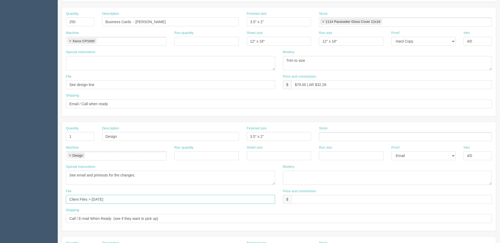
type input "Client Files > April 2021"
click at [303, 199] on input "text" at bounding box center [391, 199] width 201 height 9
type input "$ 21.25"
drag, startPoint x: 487, startPoint y: 156, endPoint x: 353, endPoint y: 157, distance: 133.6
click at [412, 157] on div "Machine Design Design Run quantity Sheet size Run size Proof -- Email Hard Copy…" at bounding box center [279, 154] width 434 height 19
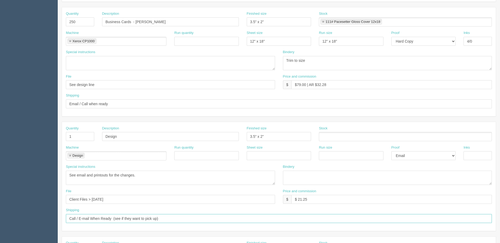
drag, startPoint x: 159, startPoint y: 219, endPoint x: -222, endPoint y: 239, distance: 380.9
click at [0, 239] on html "PrintPing Dan Edit account ( dan@allrush.ca ) Logout Dockets Estimates Customers" at bounding box center [250, 129] width 500 height 477
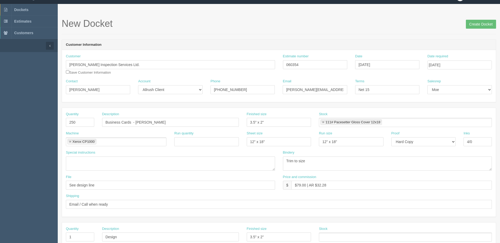
scroll to position [0, 0]
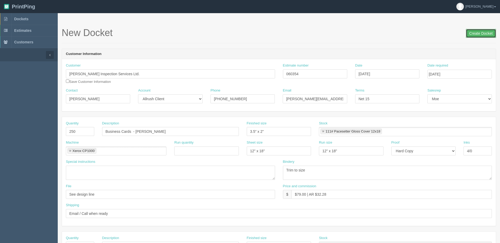
click at [473, 34] on input "Create Docket" at bounding box center [481, 33] width 30 height 9
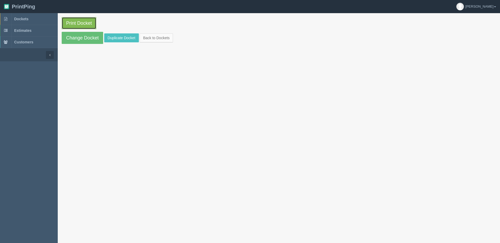
click at [79, 22] on link "Print Docket" at bounding box center [79, 23] width 35 height 12
drag, startPoint x: 160, startPoint y: 34, endPoint x: 102, endPoint y: 20, distance: 60.1
click at [160, 34] on link "Back to Dockets" at bounding box center [156, 37] width 33 height 9
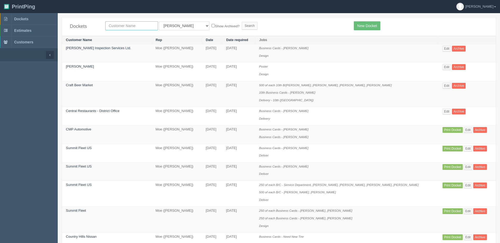
click at [138, 23] on input "text" at bounding box center [131, 25] width 53 height 9
type input "central"
click at [242, 22] on input "Search" at bounding box center [250, 26] width 16 height 8
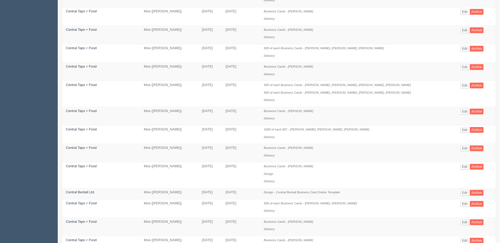
scroll to position [105, 0]
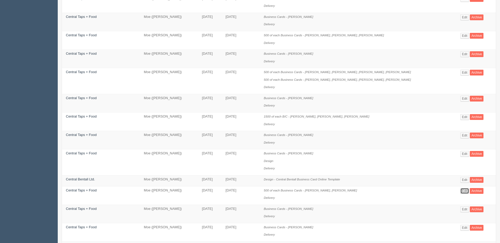
click at [466, 189] on link "Edit" at bounding box center [464, 191] width 9 height 6
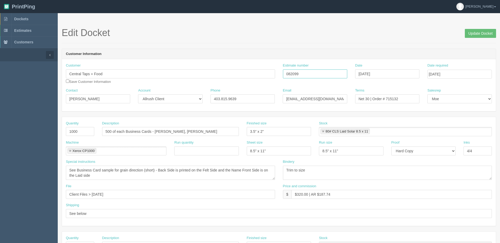
drag, startPoint x: 297, startPoint y: 75, endPoint x: 279, endPoint y: 75, distance: 17.9
click at [279, 75] on div "Estimate number 082099" at bounding box center [315, 72] width 72 height 19
click at [317, 77] on input "082099" at bounding box center [315, 73] width 64 height 9
drag, startPoint x: 321, startPoint y: 75, endPoint x: 284, endPoint y: 88, distance: 39.2
click at [247, 83] on div "Customer Central Taps + Food Save Customer Information Estimate number 082099 D…" at bounding box center [279, 75] width 434 height 25
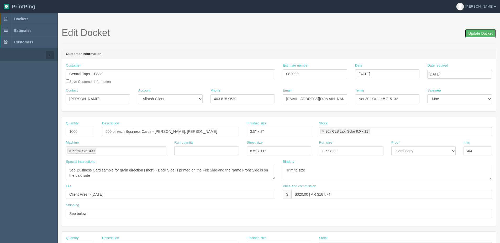
drag, startPoint x: 481, startPoint y: 32, endPoint x: 268, endPoint y: 43, distance: 213.0
click at [479, 32] on input "Update Docket" at bounding box center [480, 33] width 31 height 9
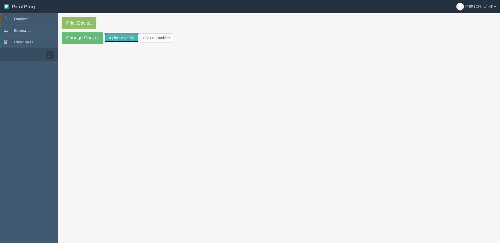
click at [116, 38] on link "Duplicate Docket" at bounding box center [121, 37] width 35 height 9
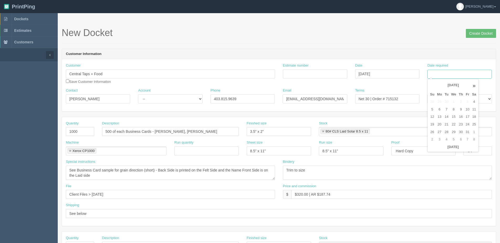
drag, startPoint x: 439, startPoint y: 69, endPoint x: 442, endPoint y: 75, distance: 6.3
click at [439, 70] on input "Date required" at bounding box center [459, 74] width 64 height 9
click at [449, 150] on th "Today" at bounding box center [453, 147] width 49 height 8
click at [439, 114] on td "13" at bounding box center [440, 117] width 8 height 8
type input "[DATE]"
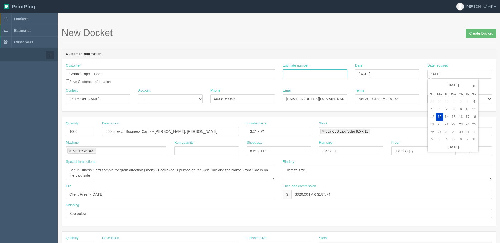
click at [312, 73] on input "Estimate number" at bounding box center [315, 73] width 64 height 9
paste input "082099"
type input "082099"
drag, startPoint x: 389, startPoint y: 99, endPoint x: 447, endPoint y: 89, distance: 59.1
click at [441, 92] on div "Contact Selena Brown Account -- Existing Client Allrush Client Rep Client Phone…" at bounding box center [279, 97] width 434 height 19
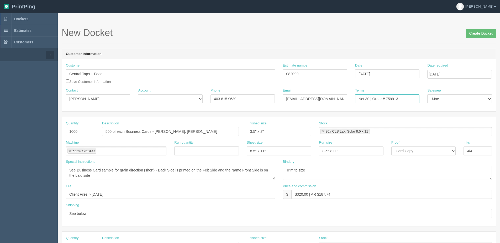
type input "Net 30 | Order # 759913"
drag, startPoint x: 101, startPoint y: 94, endPoint x: -66, endPoint y: 98, distance: 167.0
click at [0, 98] on html "PrintPing Dan Edit account ( dan@allrush.ca ) Logout Dockets Estimates Customers" at bounding box center [250, 238] width 500 height 477
paste input "AJ Park"
type input "AJ Park"
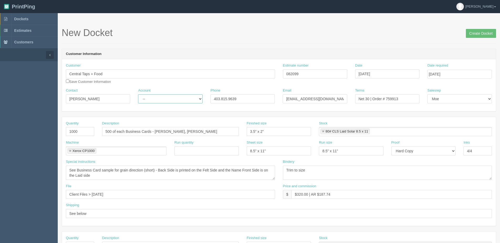
click at [164, 99] on select "-- Existing Client Allrush Client Rep Client" at bounding box center [170, 98] width 64 height 9
select select "Allrush Client"
click at [138, 94] on select "-- Existing Client Allrush Client Rep Client" at bounding box center [170, 98] width 64 height 9
click at [260, 102] on input "403.815.9639" at bounding box center [243, 98] width 64 height 9
drag, startPoint x: 250, startPoint y: 100, endPoint x: 169, endPoint y: 100, distance: 81.6
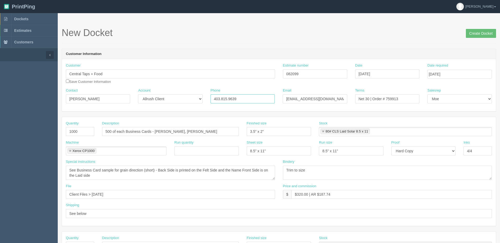
click at [202, 100] on div "Contact AJ Park Account -- Existing Client Allrush Client Rep Client Phone 403.…" at bounding box center [279, 97] width 434 height 19
drag, startPoint x: 344, startPoint y: 100, endPoint x: 161, endPoint y: 117, distance: 183.8
paste input "aj.park@centralrestaurants"
type input "aj.park@centralrestaurants.ca"
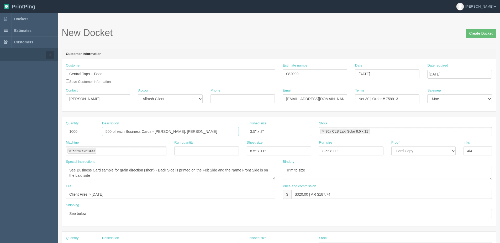
drag, startPoint x: 155, startPoint y: 132, endPoint x: 261, endPoint y: 127, distance: 106.1
click at [272, 127] on div "Quantity 1000 Description 500 of each Business Cards - Kevin Mattice, Elliot Ha…" at bounding box center [279, 130] width 434 height 19
paste input "Gala Cockovska"
click at [198, 133] on input "500 of each Business Cards - Gala Cockovska," at bounding box center [170, 131] width 137 height 9
click at [199, 131] on input "500 of each Business Cards - Gala Cockovska," at bounding box center [170, 131] width 137 height 9
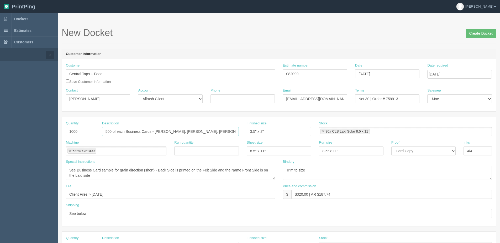
scroll to position [0, 13]
drag, startPoint x: 202, startPoint y: 132, endPoint x: 341, endPoint y: 133, distance: 138.4
click at [334, 132] on div "Quantity 1000 Description 500 of each Business Cards - Gala Cockovska, Josh Ado…" at bounding box center [279, 130] width 434 height 19
type input "500 of each Business Cards - Gala Cockovska, Josh Adora"
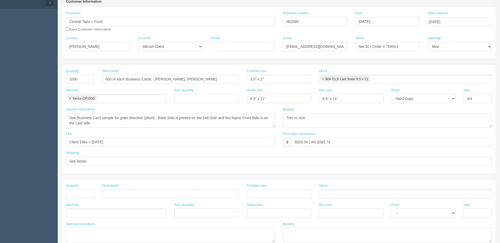
scroll to position [53, 0]
drag, startPoint x: 91, startPoint y: 143, endPoint x: 187, endPoint y: 138, distance: 96.7
click at [186, 137] on div "File Client Files > January 2025" at bounding box center [170, 138] width 209 height 15
type input "Client Files > October 2025"
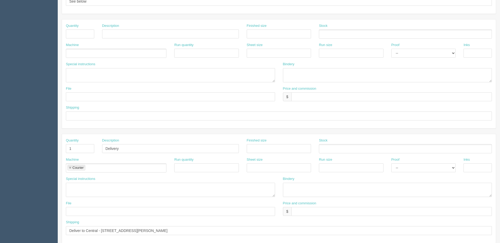
scroll to position [234, 0]
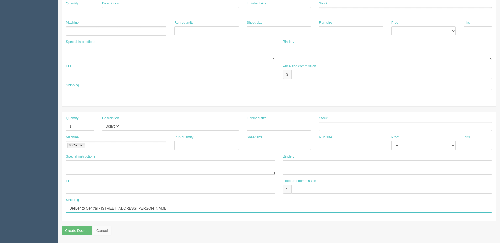
drag, startPoint x: 101, startPoint y: 208, endPoint x: 418, endPoint y: 181, distance: 318.0
click at [418, 181] on div "Quantity 1 Description Delivery Finished size Stock Machine Courier Courier Run…" at bounding box center [279, 166] width 434 height 109
paste input "112-114 Ossington Avenue TORONTO, ON M6J 2Z4 Canada"
click at [99, 208] on input "Deliver to Central - 112-114 Ossington Avenue TORONTO, ON M6J 2Z4 Canada" at bounding box center [279, 207] width 426 height 9
paste input "Central Restaurants"
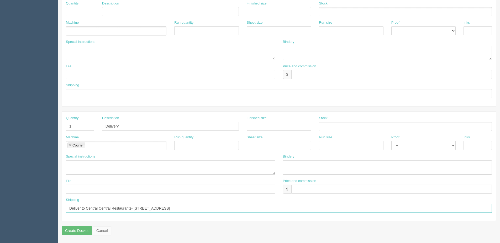
drag, startPoint x: 84, startPoint y: 209, endPoint x: 103, endPoint y: 207, distance: 19.3
click at [88, 209] on input "Deliver to Central Central Restaurants- 112-114 Ossington Avenue TORONTO, ON M6…" at bounding box center [279, 207] width 426 height 9
click at [234, 209] on input "Deliver to Central Restaurants- 112-114 Ossington Avenue TORONTO, ON M6J 2Z4 Ca…" at bounding box center [279, 207] width 426 height 9
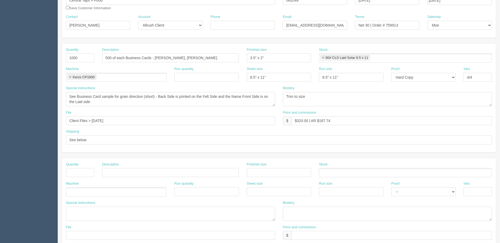
scroll to position [24, 0]
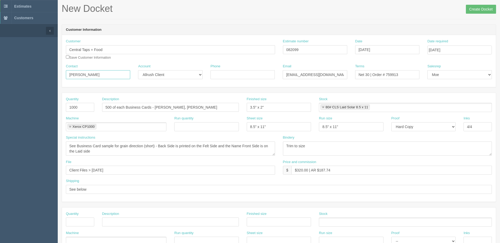
drag, startPoint x: 93, startPoint y: 74, endPoint x: -74, endPoint y: 94, distance: 168.4
click at [0, 94] on html "PrintPing Dan Edit account ( dan@allrush.ca ) Logout Dockets Estimates Customers" at bounding box center [250, 214] width 500 height 477
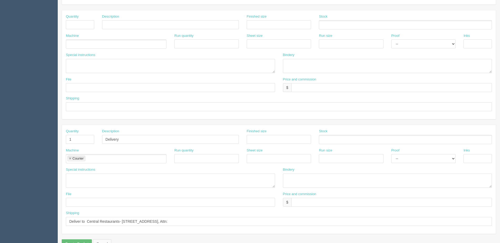
scroll to position [234, 0]
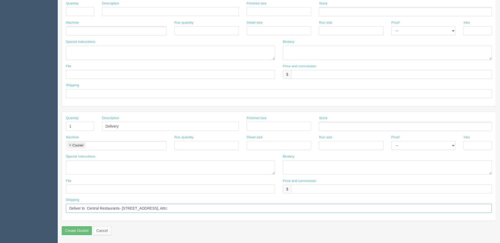
click at [240, 208] on input "Deliver to Central Restaurants- 112-114 Ossington Avenue TORONTO, ON M6J 2Z4 Ca…" at bounding box center [279, 207] width 426 height 9
paste input "AJ Park"
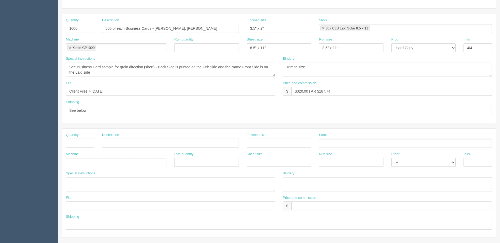
scroll to position [0, 0]
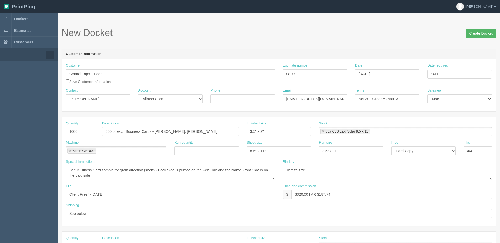
type input "Deliver to Central Restaurants- 112-114 Ossington Avenue TORONTO, ON M6J 2Z4 Ca…"
click at [474, 35] on input "Create Docket" at bounding box center [481, 33] width 30 height 9
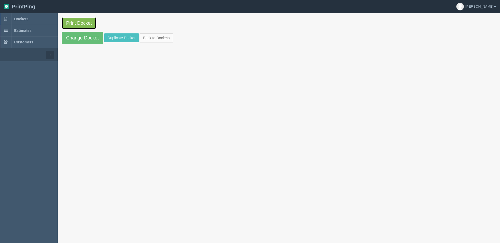
click at [72, 22] on link "Print Docket" at bounding box center [79, 23] width 35 height 12
click at [157, 39] on link "Back to Dockets" at bounding box center [156, 37] width 33 height 9
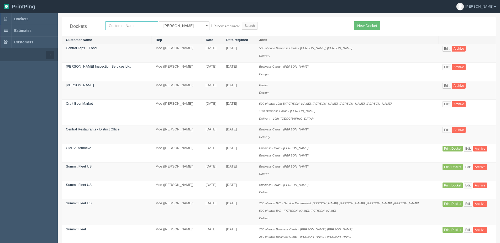
click at [116, 26] on input "text" at bounding box center [131, 25] width 53 height 9
type input "gour"
click at [242, 22] on input "Search" at bounding box center [250, 26] width 16 height 8
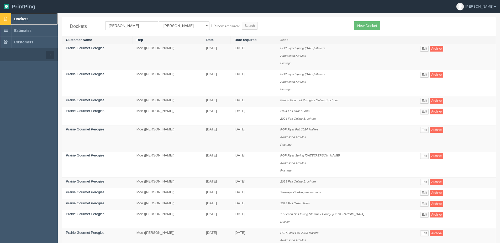
click at [16, 20] on span "Dockets" at bounding box center [21, 19] width 14 height 4
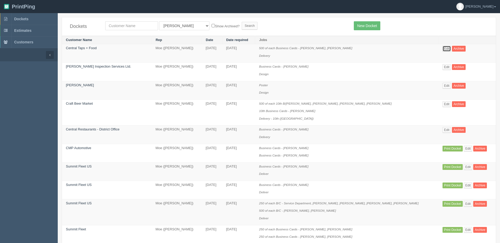
click at [443, 49] on link "Edit" at bounding box center [447, 49] width 9 height 6
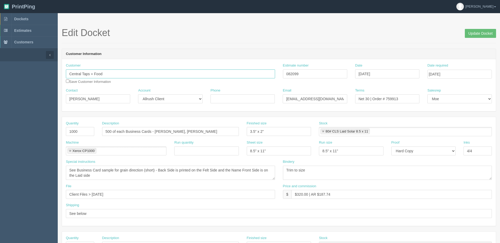
drag, startPoint x: 83, startPoint y: 74, endPoint x: 427, endPoint y: 49, distance: 344.8
click at [396, 49] on div "Customer Information Customer Central Taps + Food Save Customer Information Est…" at bounding box center [279, 80] width 434 height 63
type input "Central Restaurants ([GEOGRAPHIC_DATA])"
click at [476, 33] on input "Update Docket" at bounding box center [480, 33] width 31 height 9
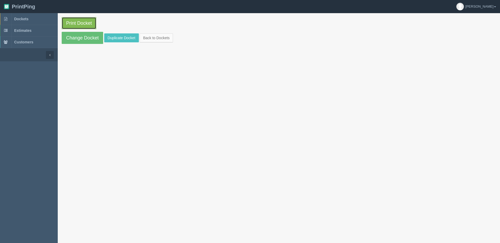
click at [81, 22] on link "Print Docket" at bounding box center [79, 23] width 35 height 12
click at [161, 37] on link "Back to Dockets" at bounding box center [156, 37] width 33 height 9
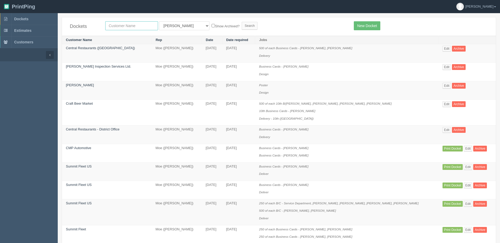
click at [133, 22] on input "text" at bounding box center [131, 25] width 53 height 9
type input "gourmet"
click at [242, 22] on input "Search" at bounding box center [250, 26] width 16 height 8
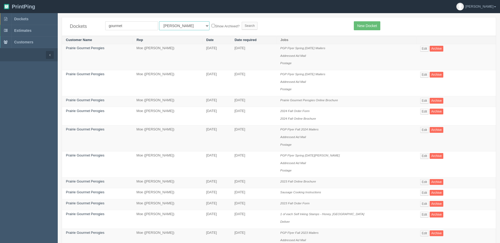
drag, startPoint x: 175, startPoint y: 26, endPoint x: 170, endPoint y: 30, distance: 6.2
click at [174, 28] on select "All Users [PERSON_NAME] Test 1 [PERSON_NAME] [PERSON_NAME] [PERSON_NAME] France…" at bounding box center [184, 25] width 50 height 9
select select "1"
click at [159, 21] on select "All Users [PERSON_NAME] Test 1 [PERSON_NAME] [PERSON_NAME] [PERSON_NAME] France…" at bounding box center [184, 25] width 50 height 9
click at [212, 25] on label "Show Archived?" at bounding box center [226, 26] width 28 height 6
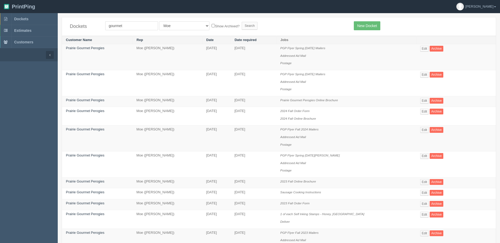
click at [212, 25] on input "Show Archived?" at bounding box center [213, 25] width 3 height 3
checkbox input "true"
click at [242, 24] on input "Search" at bounding box center [250, 26] width 16 height 8
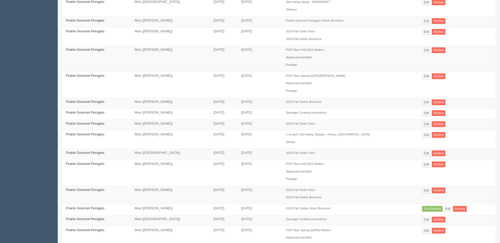
scroll to position [131, 0]
click at [422, 135] on link "Edit" at bounding box center [426, 134] width 9 height 6
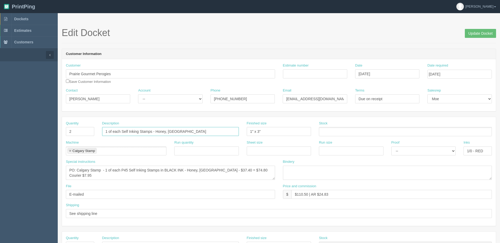
drag, startPoint x: 120, startPoint y: 131, endPoint x: 30, endPoint y: 133, distance: 90.6
click at [30, 133] on section "Dockets Estimates Customers" at bounding box center [250, 245] width 500 height 464
type input "Self Inking Stamps - British"
drag, startPoint x: 73, startPoint y: 133, endPoint x: -6, endPoint y: 146, distance: 80.1
click at [0, 146] on html "PrintPing Dan Edit account ( dan@allrush.ca ) Logout Dockets Estimates Customers" at bounding box center [250, 238] width 500 height 477
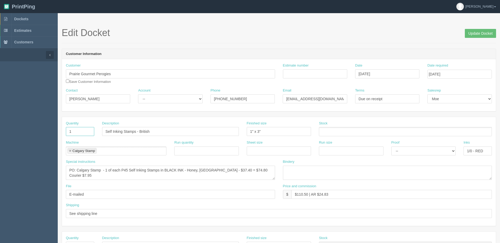
type input "1"
drag, startPoint x: 121, startPoint y: 169, endPoint x: 107, endPoint y: 170, distance: 14.2
click at [107, 170] on textarea "PO: Calgary Stamp - 1 of each P45 Self Inking Stamps in BLACK INK - Honey, Turk…" at bounding box center [170, 172] width 209 height 14
click at [201, 170] on textarea "PO: Calgary Stamp - 1 of each P45 Self Inking Stamps in BLACK INK - Honey, Turk…" at bounding box center [170, 172] width 209 height 14
type textarea "PO: Calgary Stamp - 1- P45 Self Inking Stamps in BLACK INK - British - $37.40+ …"
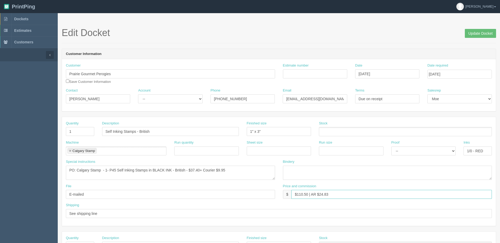
drag, startPoint x: 296, startPoint y: 194, endPoint x: 308, endPoint y: 195, distance: 12.4
click at [308, 195] on input "$110.50 | AR $24.83" at bounding box center [391, 194] width 201 height 9
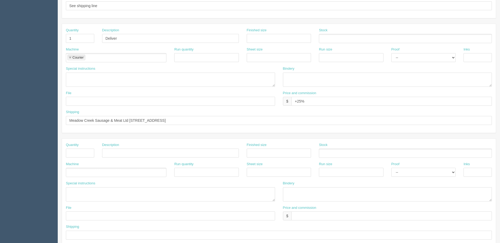
scroll to position [210, 0]
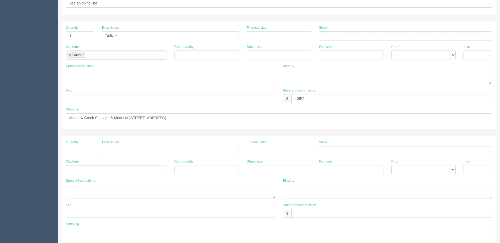
type input "$69.85 | AR $24.83"
drag, startPoint x: 311, startPoint y: 101, endPoint x: 258, endPoint y: 102, distance: 52.8
click at [264, 99] on div "File Price and commission $ +25%" at bounding box center [279, 97] width 434 height 19
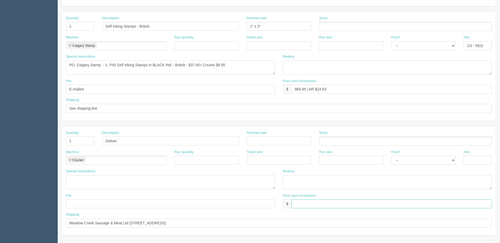
scroll to position [0, 0]
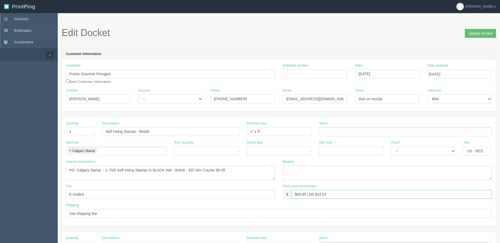
drag, startPoint x: 316, startPoint y: 196, endPoint x: 322, endPoint y: 195, distance: 6.6
click at [322, 195] on input "$69.85 | AR $24.83" at bounding box center [391, 194] width 201 height 9
click at [317, 192] on input "$69.85 | AR $24.83" at bounding box center [391, 194] width 201 height 9
drag, startPoint x: 318, startPoint y: 191, endPoint x: 328, endPoint y: 191, distance: 10.2
click at [362, 186] on div "Price and commission $ $69.85 | AR $24.83" at bounding box center [387, 191] width 209 height 15
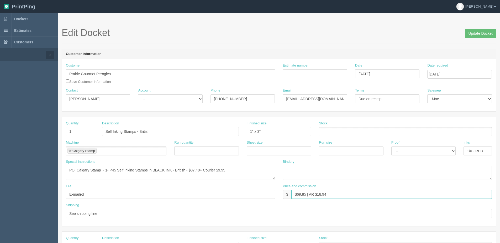
type input "$69.85 | AR $18.94"
click at [410, 74] on input "October 03, 2023" at bounding box center [387, 73] width 64 height 9
click at [389, 109] on td "9" at bounding box center [388, 109] width 7 height 8
type input "October 9, 2025"
click at [448, 74] on input "October 10, 2023" at bounding box center [459, 74] width 64 height 9
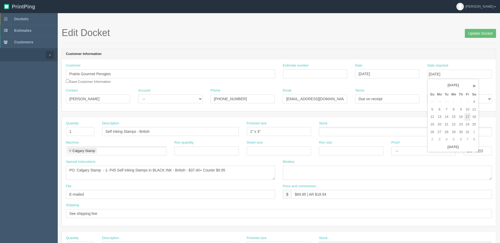
click at [468, 118] on td "17" at bounding box center [467, 117] width 6 height 8
type input "October 17, 2025"
click at [487, 32] on input "Update Docket" at bounding box center [480, 33] width 31 height 9
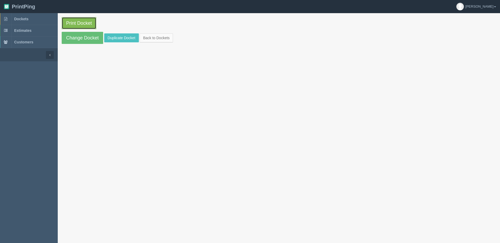
click at [81, 19] on link "Print Docket" at bounding box center [79, 23] width 35 height 12
click at [87, 39] on link "Change Docket" at bounding box center [82, 38] width 41 height 12
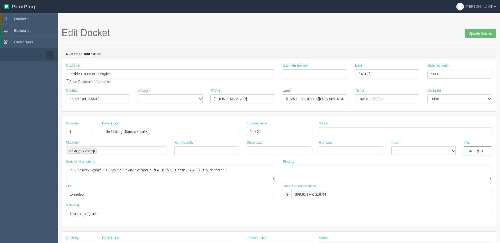
drag, startPoint x: 488, startPoint y: 150, endPoint x: 218, endPoint y: 142, distance: 269.7
click at [313, 150] on div "Machine Calgary Stamp Calgary Stamp Run quantity Sheet size Run size Proof -- E…" at bounding box center [279, 149] width 434 height 19
click at [477, 33] on input "Update Docket" at bounding box center [480, 33] width 31 height 9
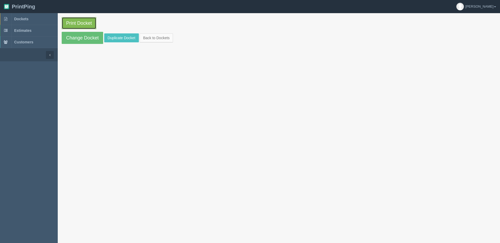
click at [80, 22] on link "Print Docket" at bounding box center [79, 23] width 35 height 12
